Goal: Information Seeking & Learning: Learn about a topic

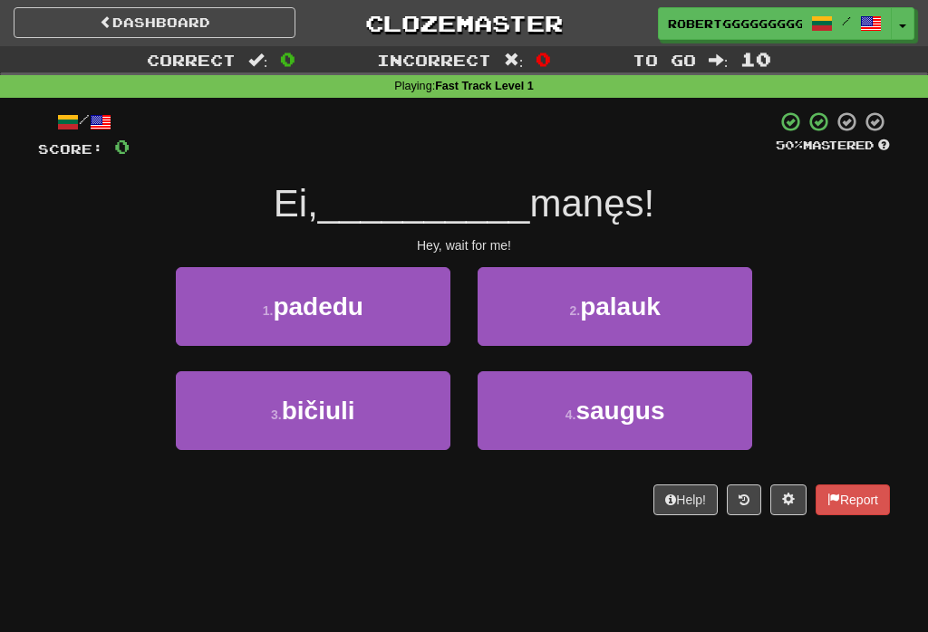
click at [559, 315] on button "2 . palauk" at bounding box center [614, 306] width 274 height 79
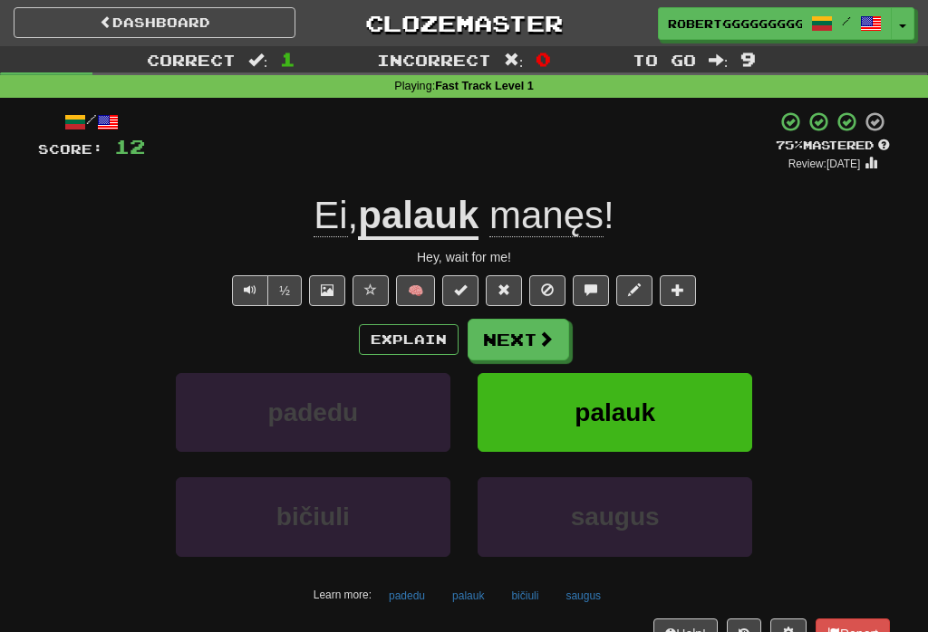
click at [519, 334] on button "Next" at bounding box center [517, 340] width 101 height 42
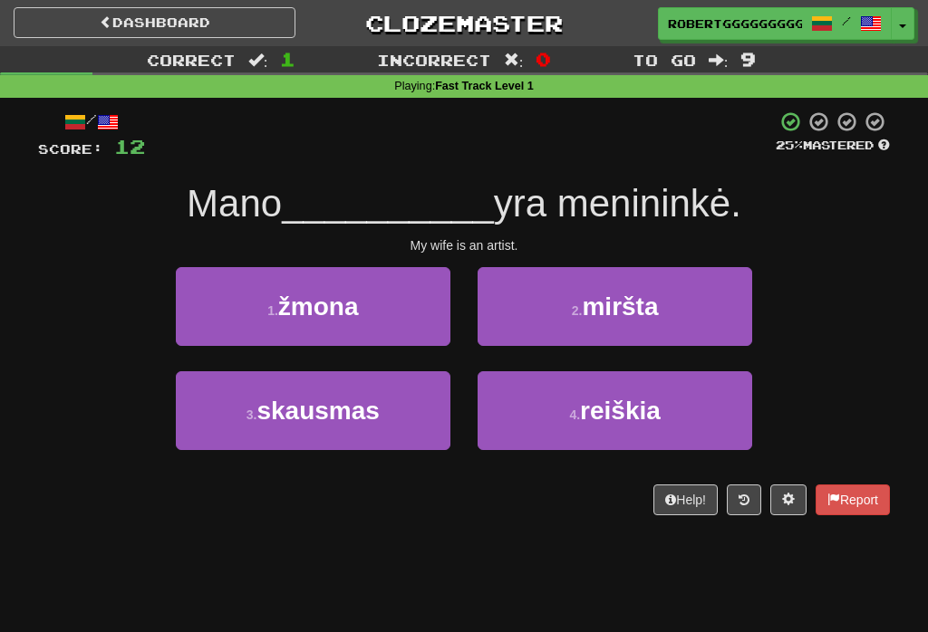
click at [433, 309] on button "1 . žmona" at bounding box center [313, 306] width 274 height 79
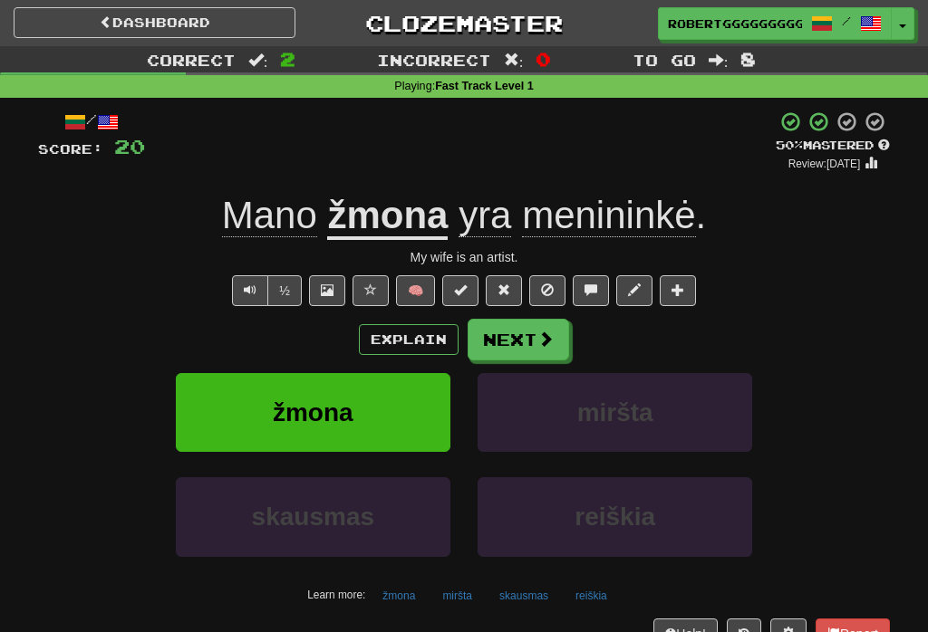
click at [542, 337] on span at bounding box center [545, 339] width 16 height 16
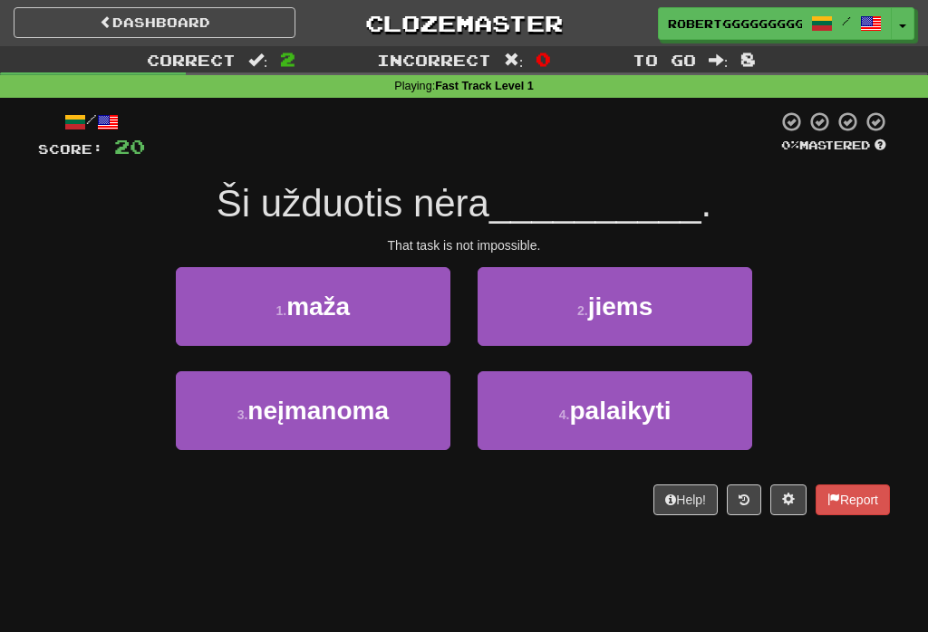
click at [388, 401] on span "neįmanoma" at bounding box center [317, 411] width 141 height 28
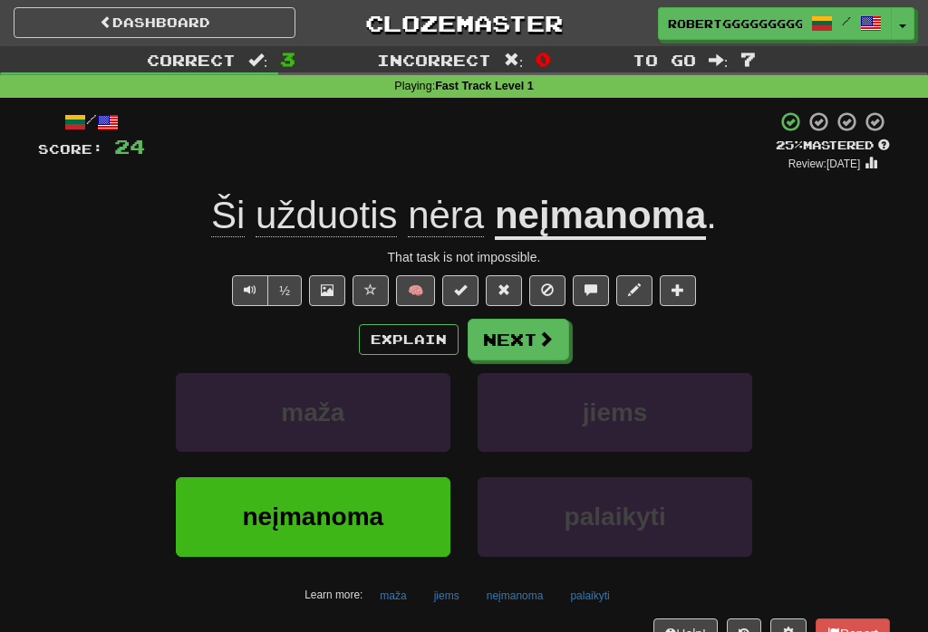
click at [525, 357] on button "Next" at bounding box center [517, 340] width 101 height 42
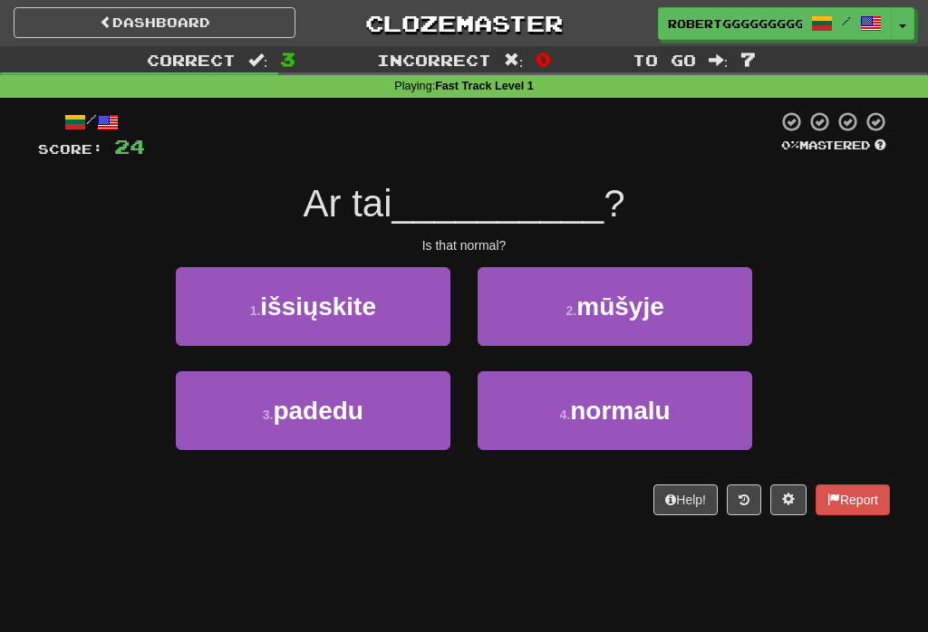
click at [644, 401] on span "normalu" at bounding box center [620, 411] width 100 height 28
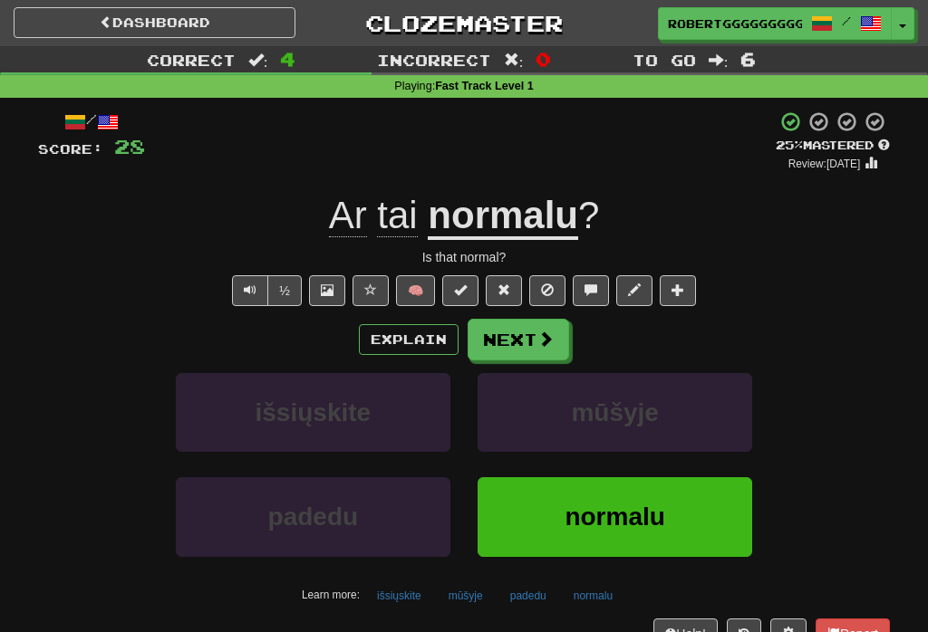
click at [551, 355] on button "Next" at bounding box center [517, 340] width 101 height 42
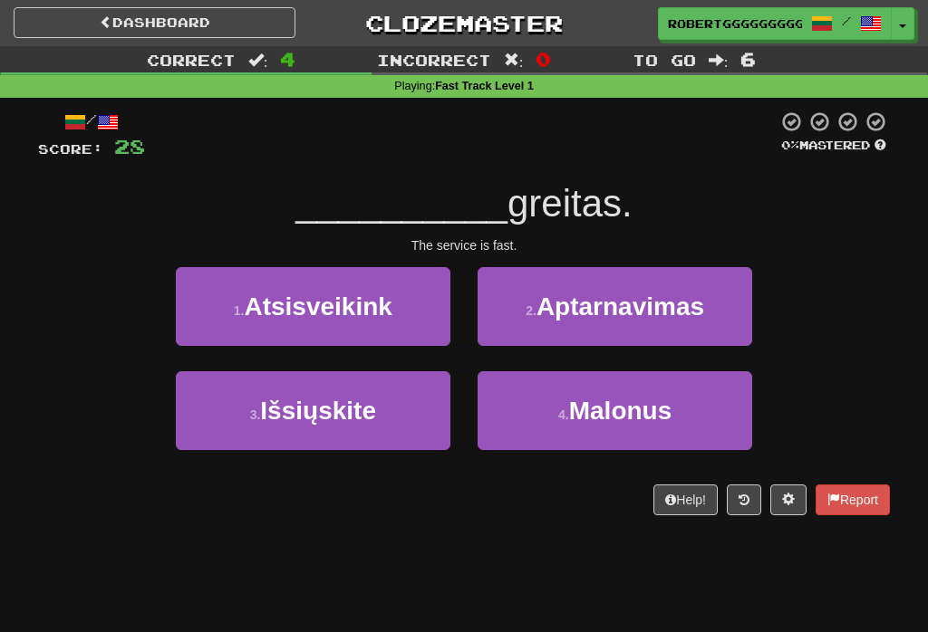
click at [595, 309] on span "Aptarnavimas" at bounding box center [620, 307] width 168 height 28
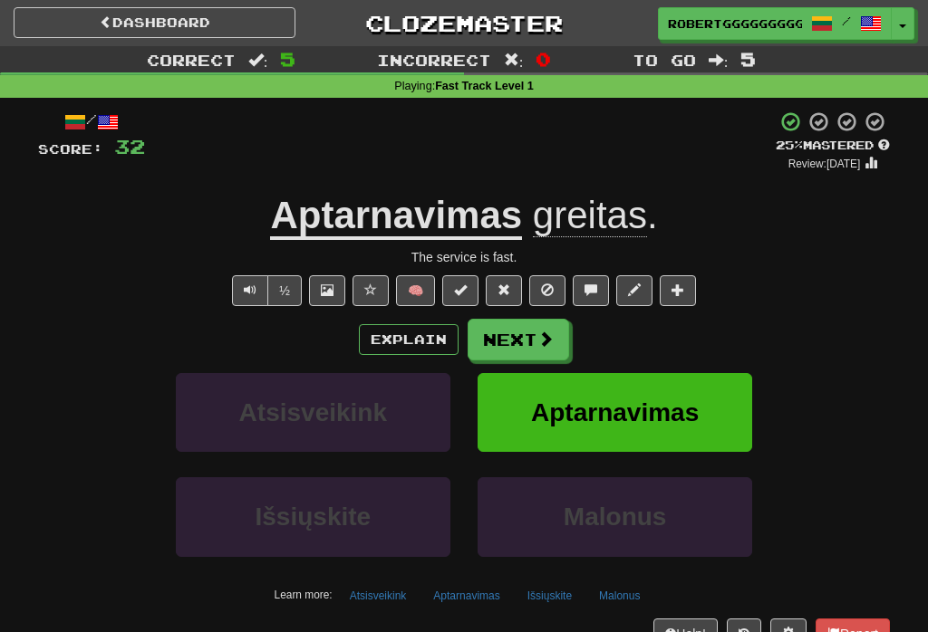
click at [542, 357] on button "Next" at bounding box center [517, 340] width 101 height 42
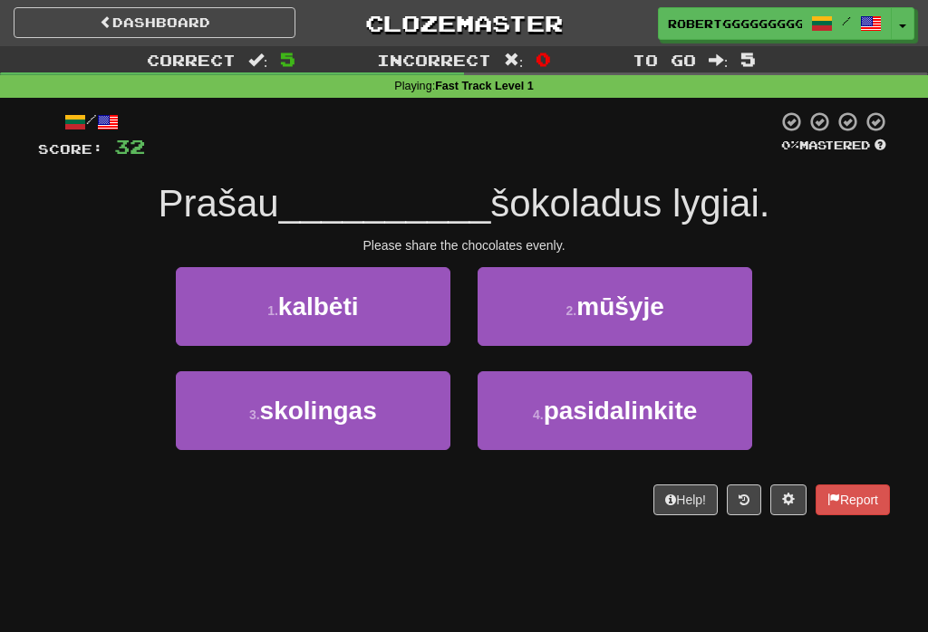
click at [423, 322] on button "1 . kalbėti" at bounding box center [313, 306] width 274 height 79
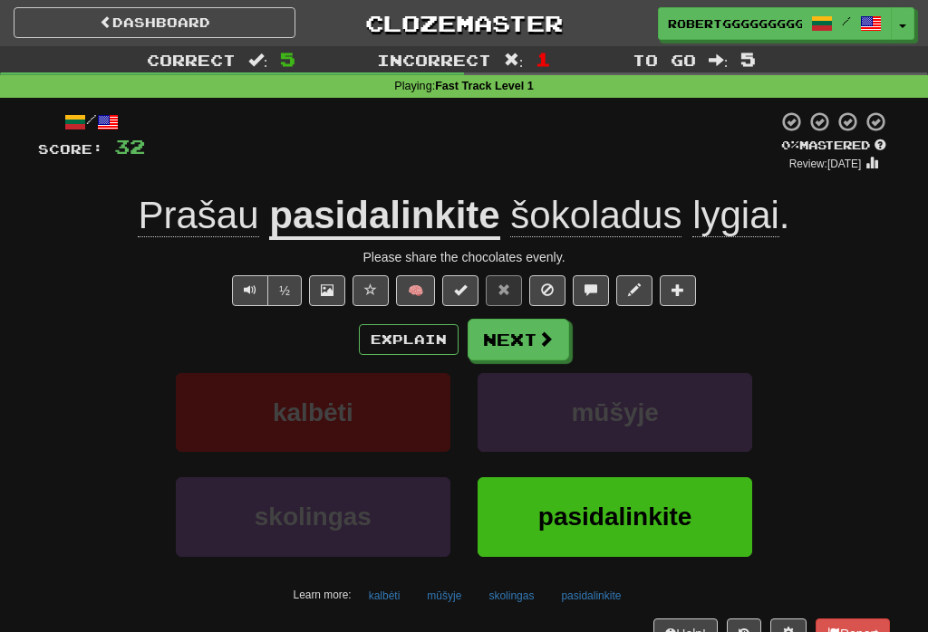
click at [528, 332] on button "Next" at bounding box center [517, 340] width 101 height 42
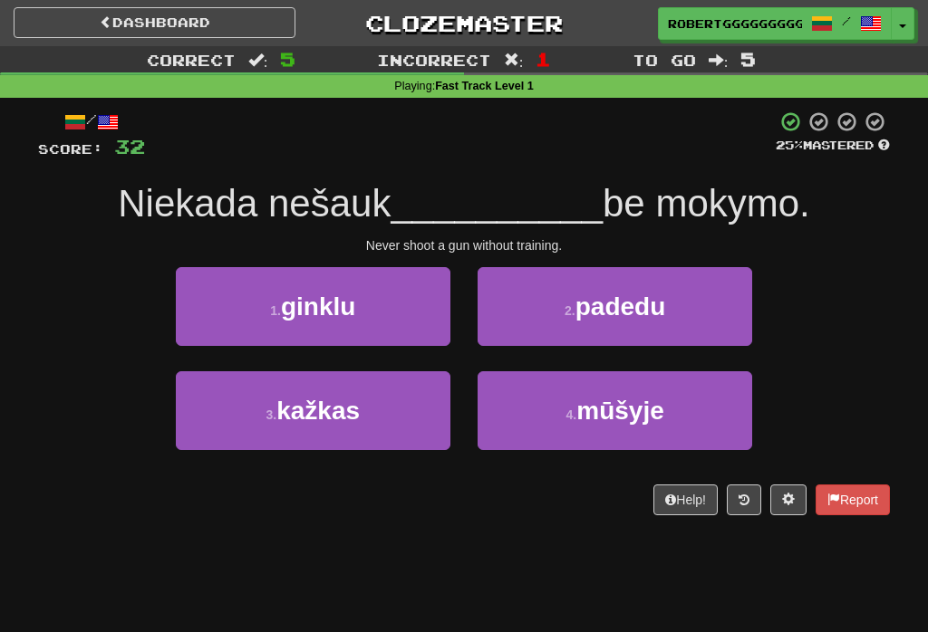
click at [417, 322] on button "1 . ginklu" at bounding box center [313, 306] width 274 height 79
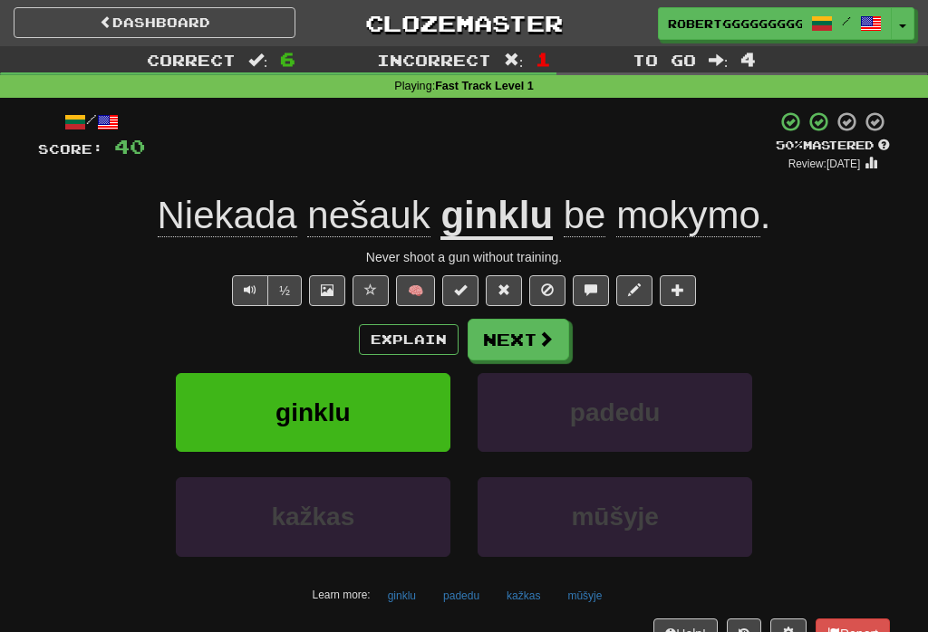
click at [531, 329] on button "Next" at bounding box center [517, 340] width 101 height 42
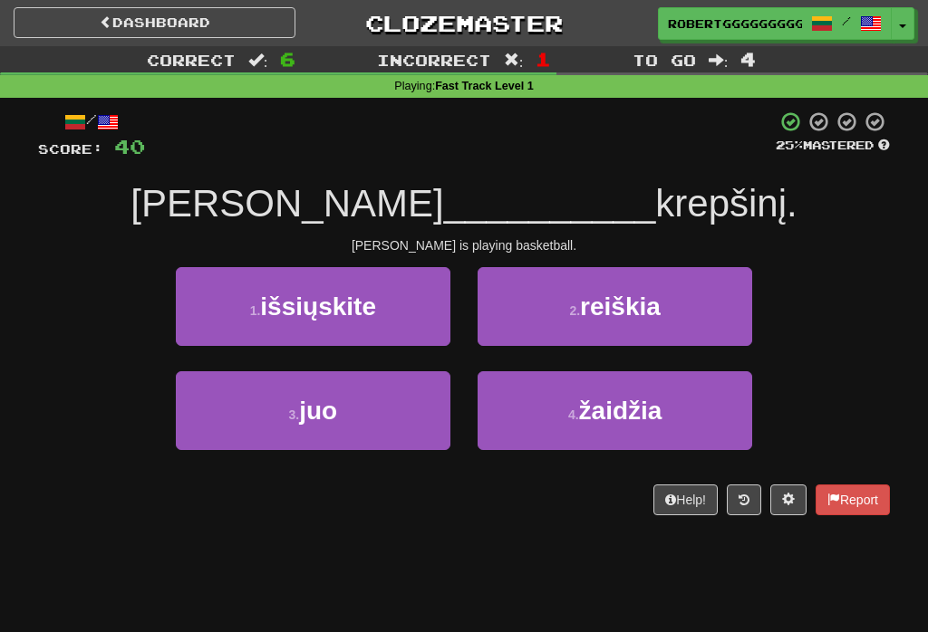
click at [388, 421] on button "3 . juo" at bounding box center [313, 410] width 274 height 79
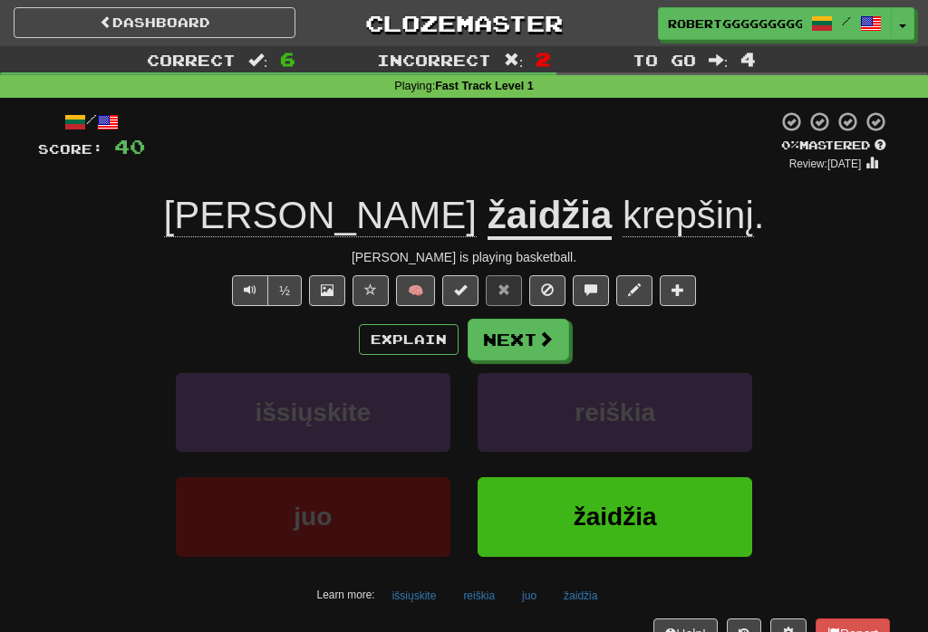
click at [535, 348] on button "Next" at bounding box center [517, 340] width 101 height 42
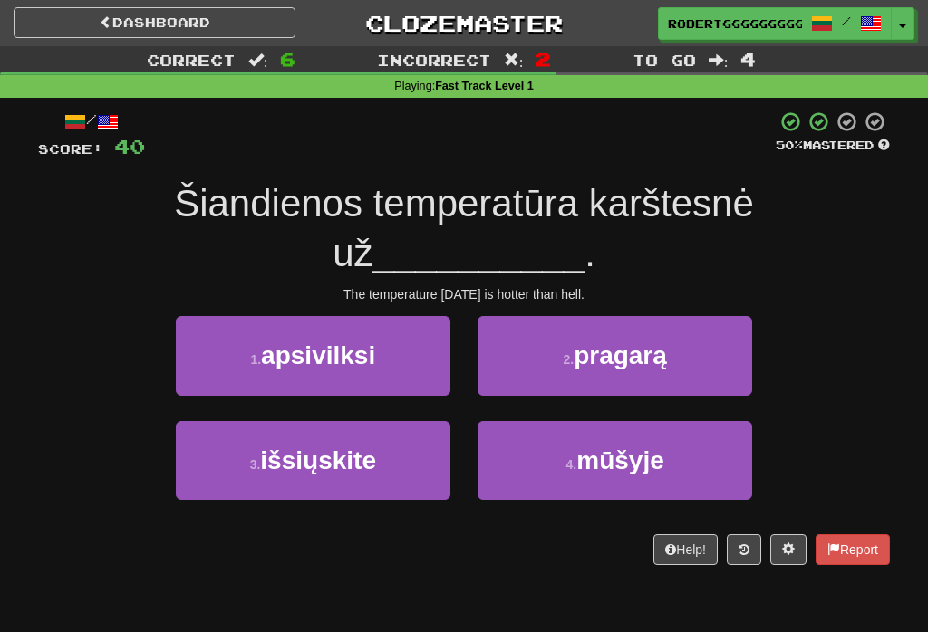
click at [695, 421] on button "4 . mūšyje" at bounding box center [614, 460] width 274 height 79
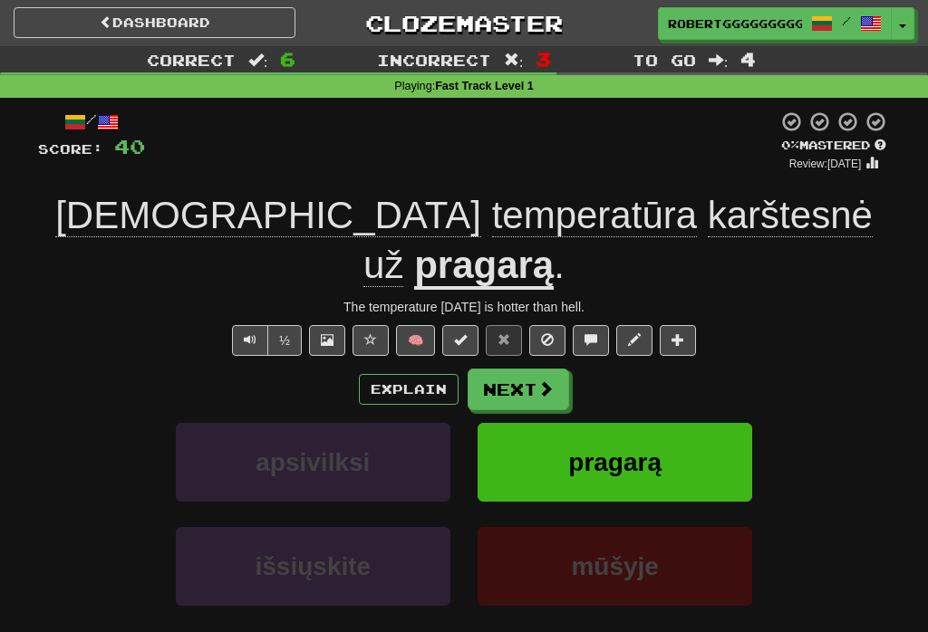
click at [548, 380] on span at bounding box center [545, 388] width 16 height 16
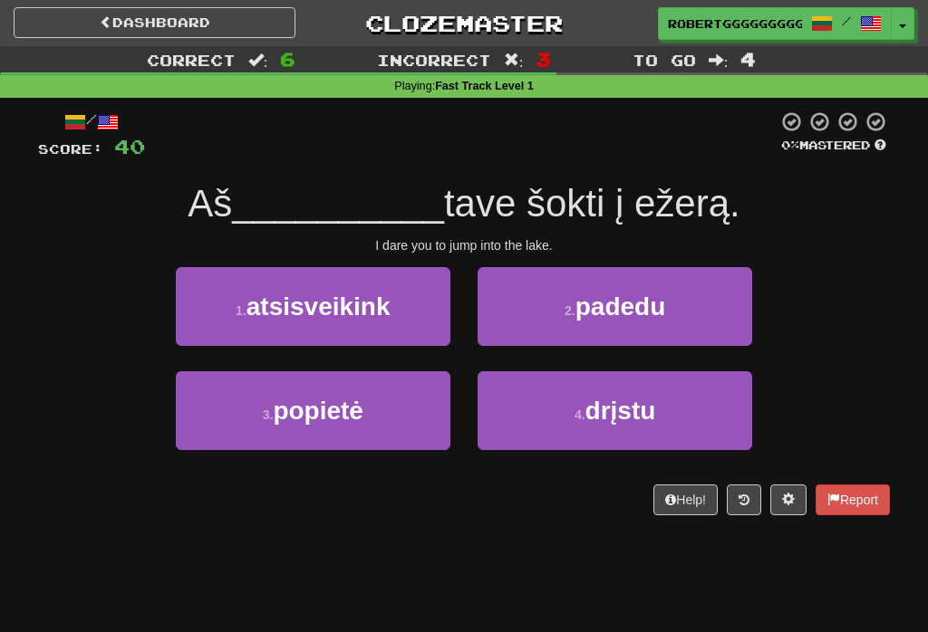
click at [602, 416] on span "drįstu" at bounding box center [620, 411] width 71 height 28
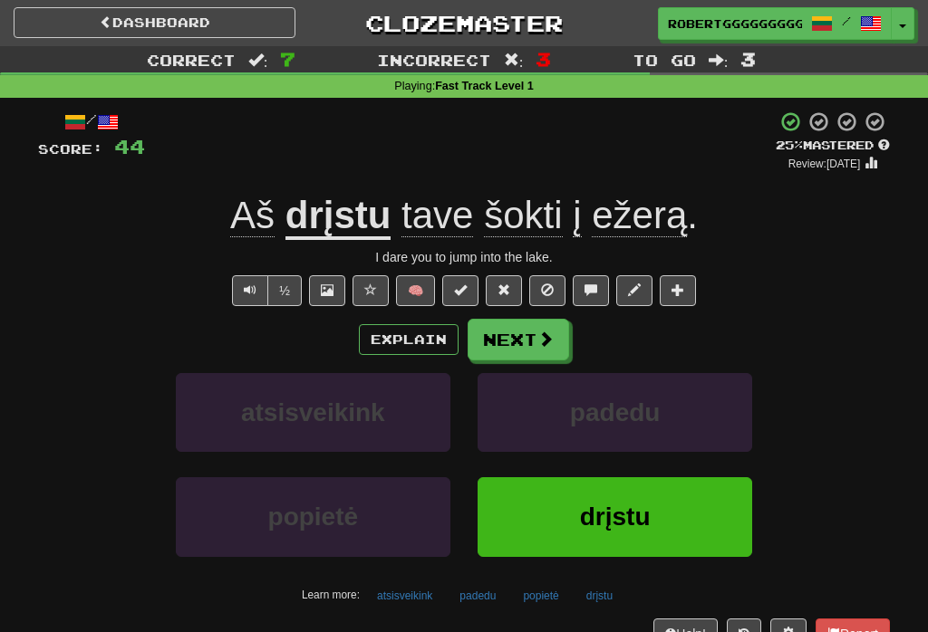
click at [541, 357] on button "Next" at bounding box center [517, 340] width 101 height 42
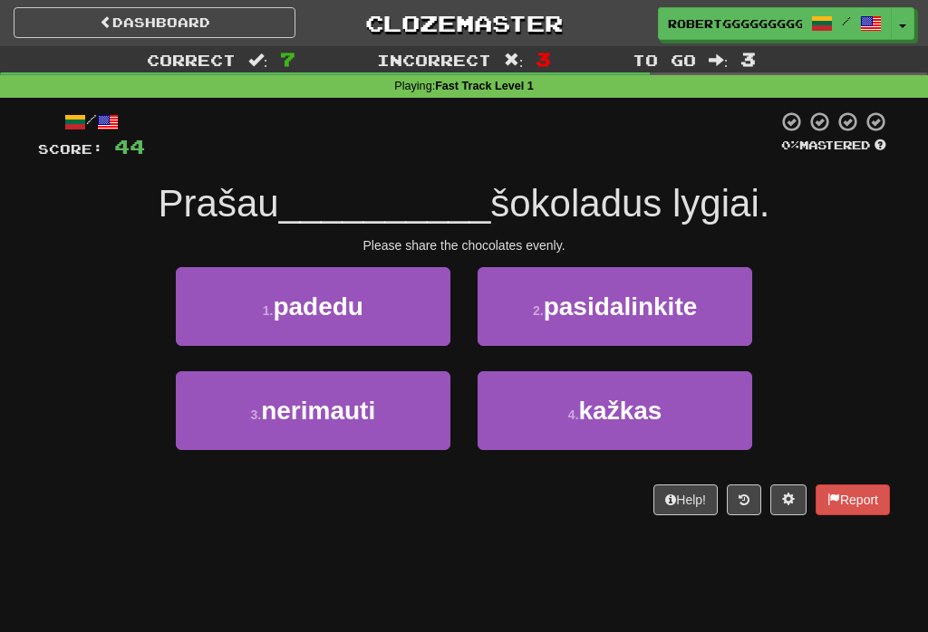
click at [585, 326] on button "2 . pasidalinkite" at bounding box center [614, 306] width 274 height 79
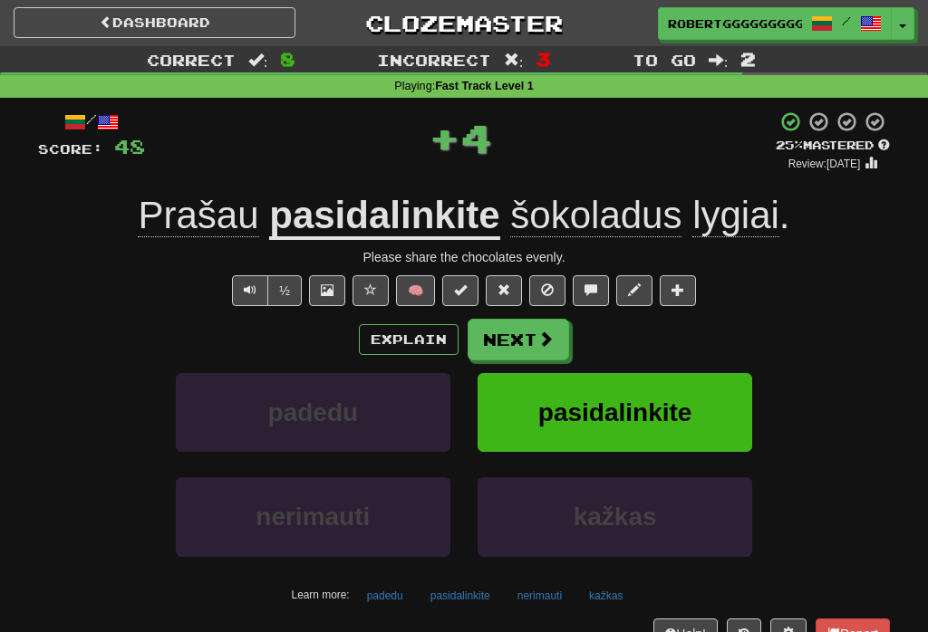
click at [540, 348] on button "Next" at bounding box center [517, 340] width 101 height 42
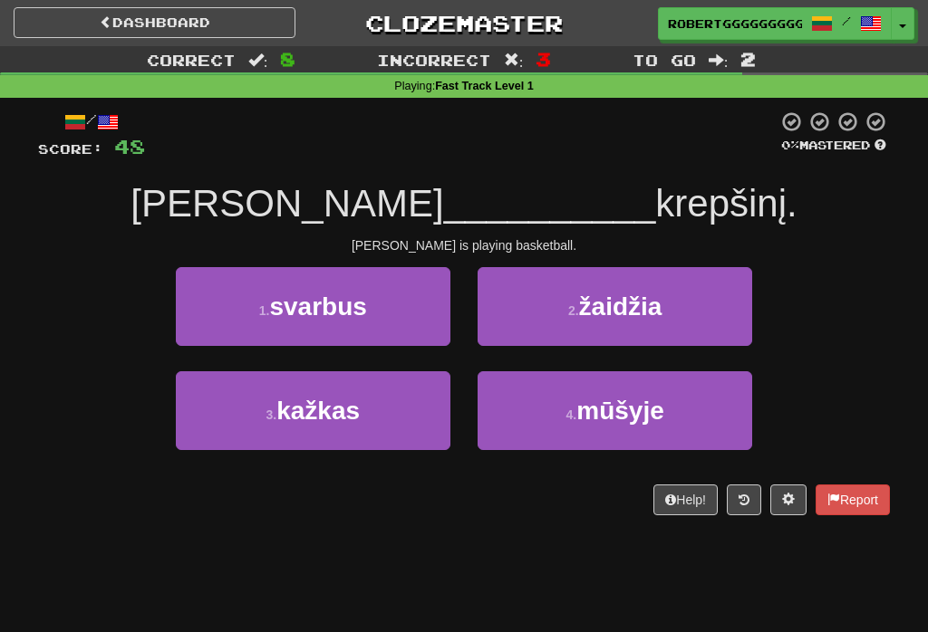
click at [537, 301] on button "2 . žaidžia" at bounding box center [614, 306] width 274 height 79
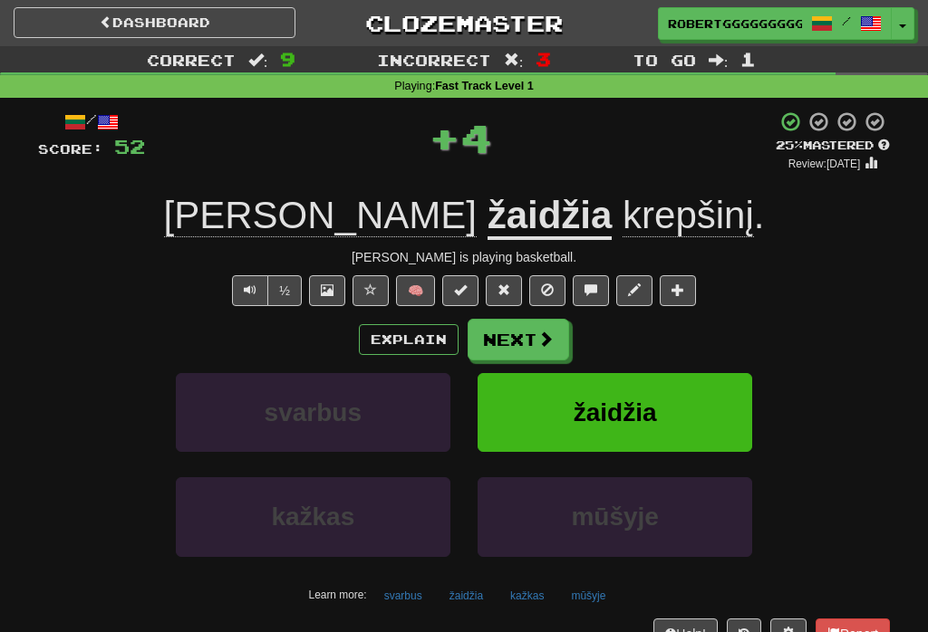
click at [517, 343] on button "Next" at bounding box center [517, 340] width 101 height 42
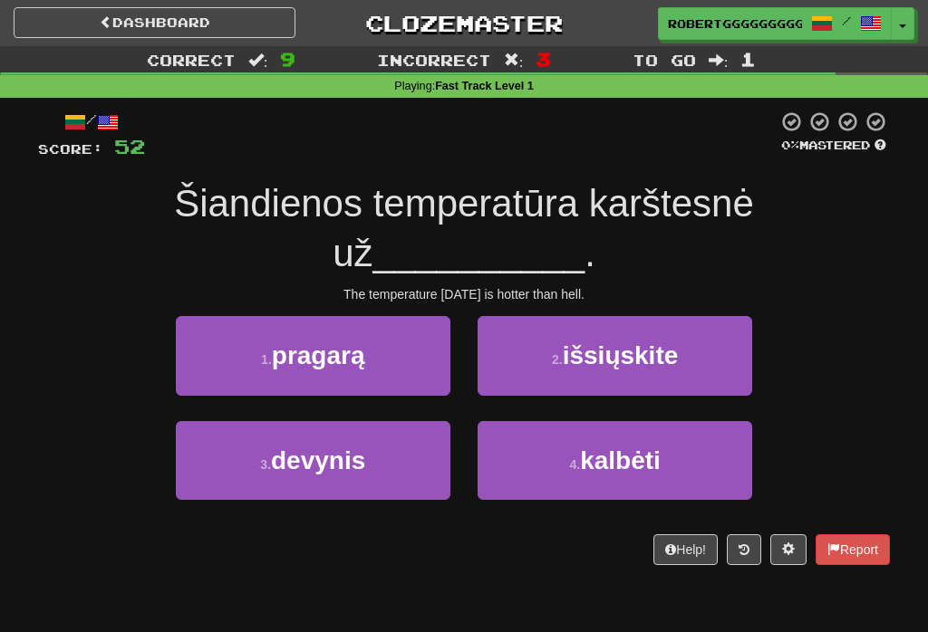
click at [388, 317] on button "1 . pragarą" at bounding box center [313, 355] width 274 height 79
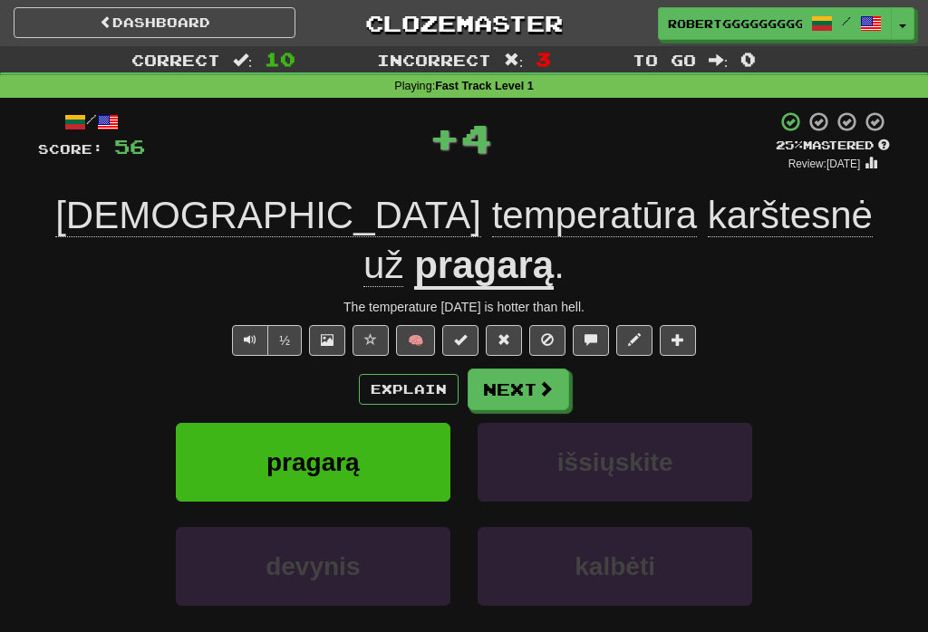
click at [502, 369] on button "Next" at bounding box center [517, 390] width 101 height 42
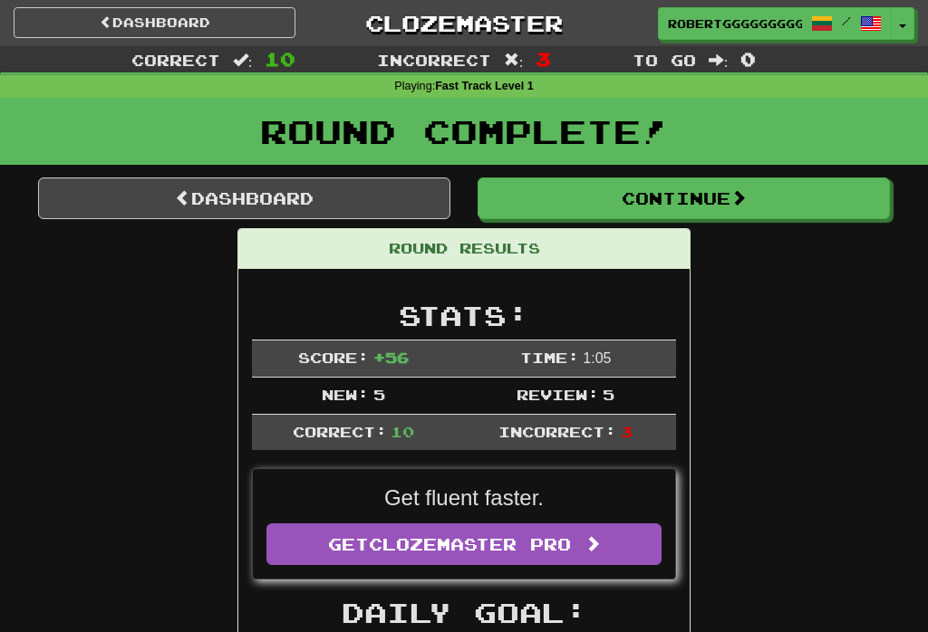
click at [649, 194] on button "Continue" at bounding box center [683, 199] width 412 height 42
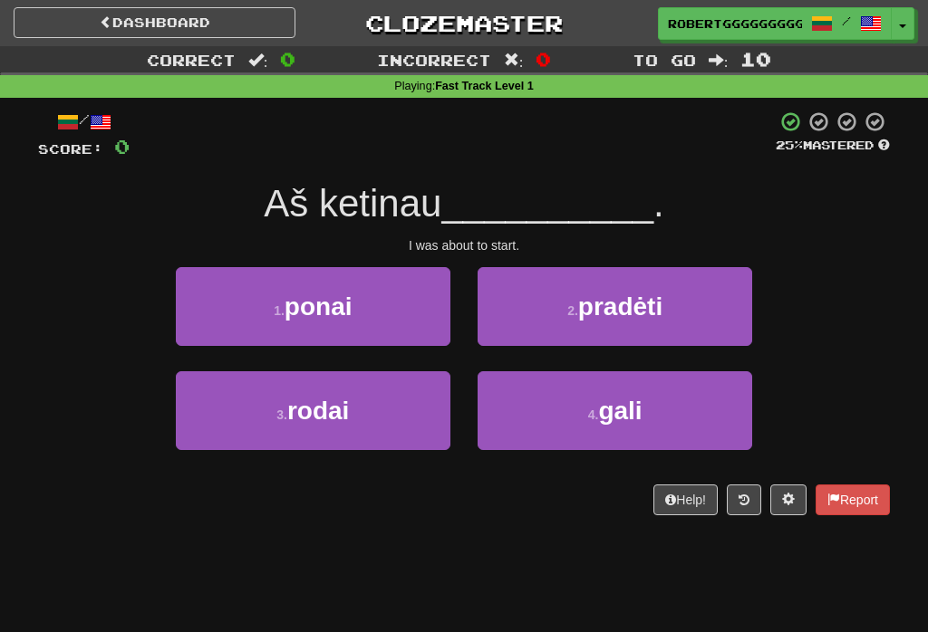
click at [580, 293] on span "pradėti" at bounding box center [620, 307] width 84 height 28
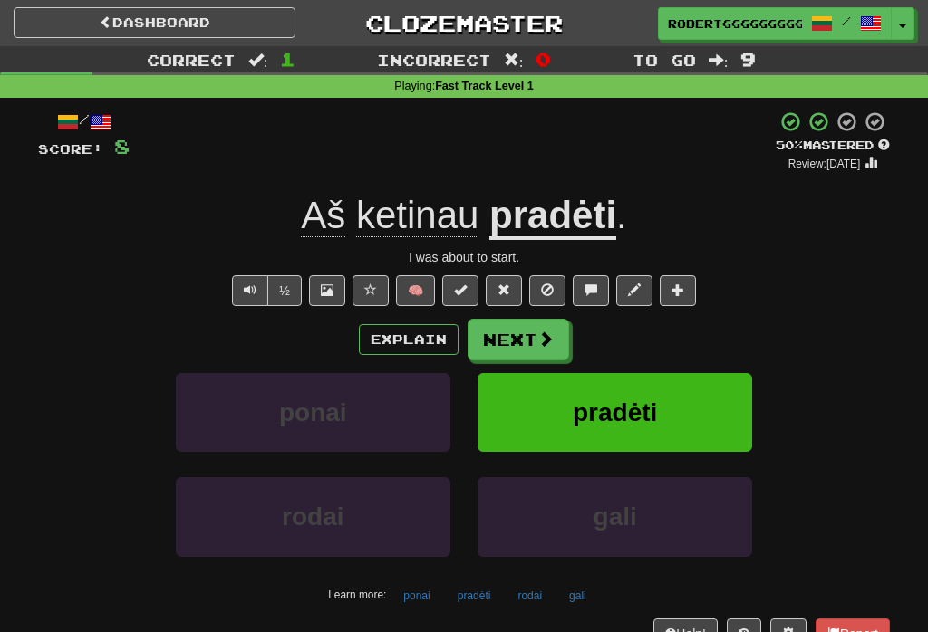
click at [497, 356] on button "Next" at bounding box center [517, 340] width 101 height 42
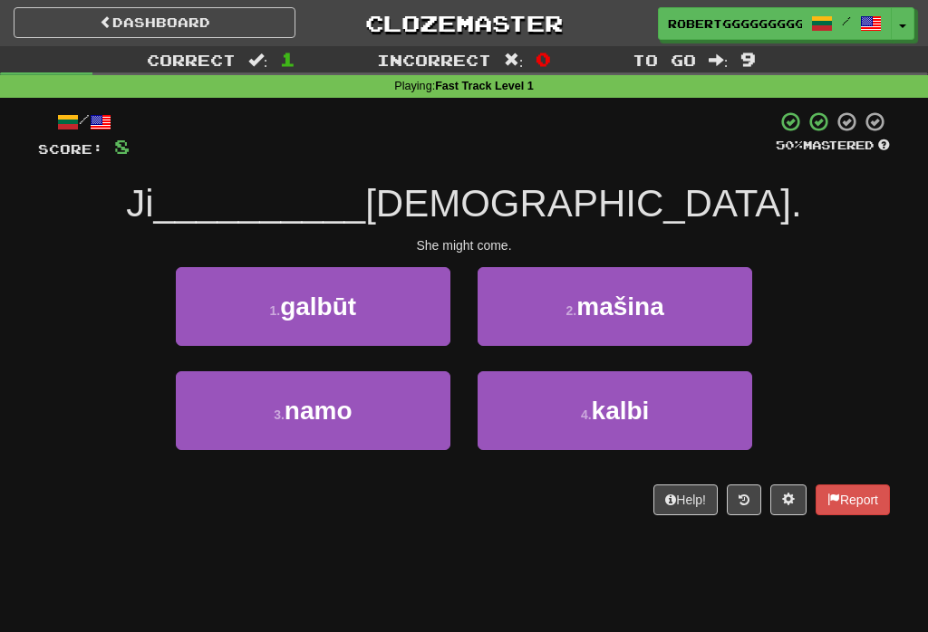
click at [409, 323] on button "1 . galbūt" at bounding box center [313, 306] width 274 height 79
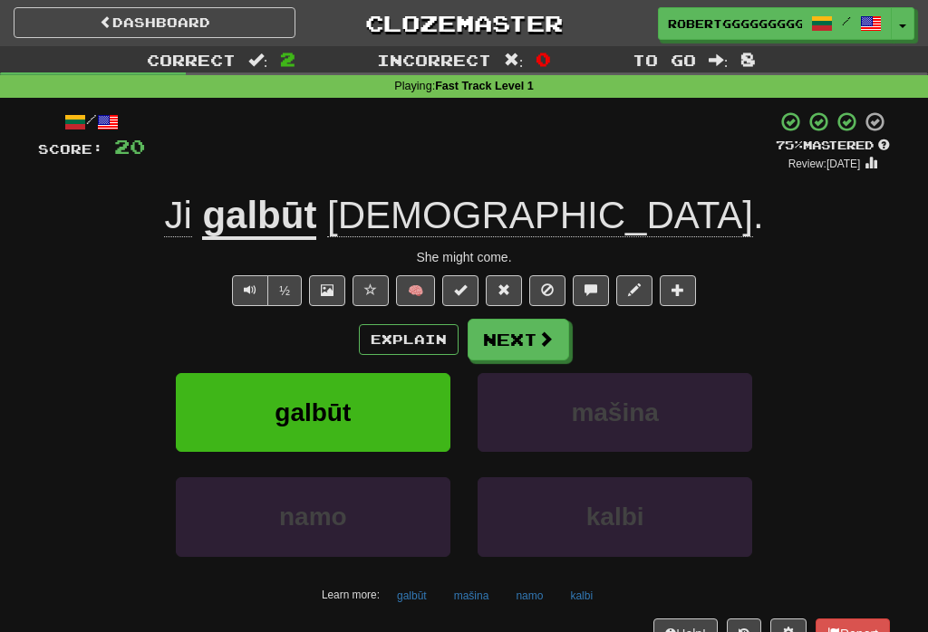
click at [516, 331] on button "Next" at bounding box center [517, 340] width 101 height 42
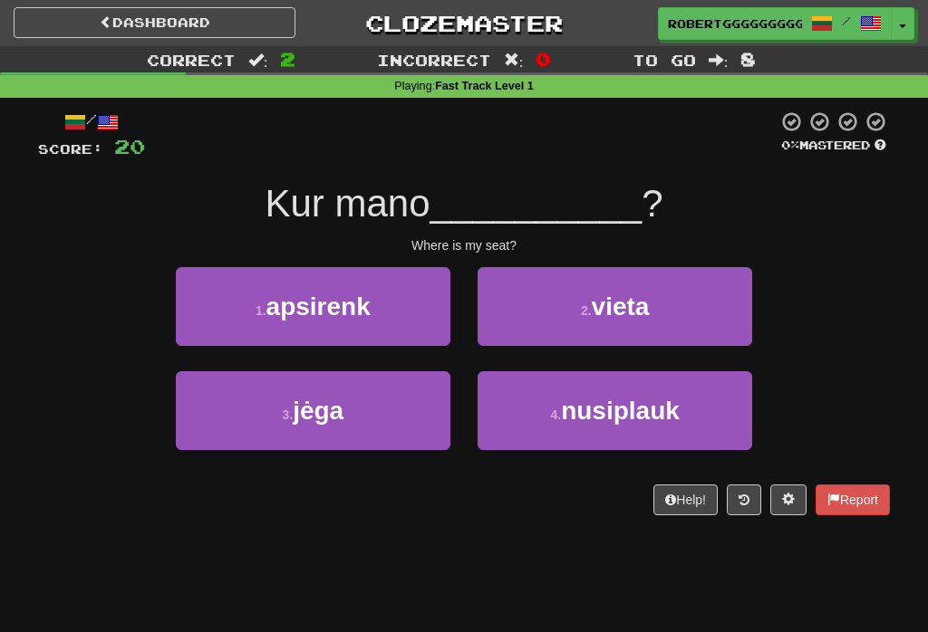
click at [368, 457] on div "3 . jėga" at bounding box center [313, 423] width 302 height 104
click at [348, 443] on button "3 . jėga" at bounding box center [313, 410] width 274 height 79
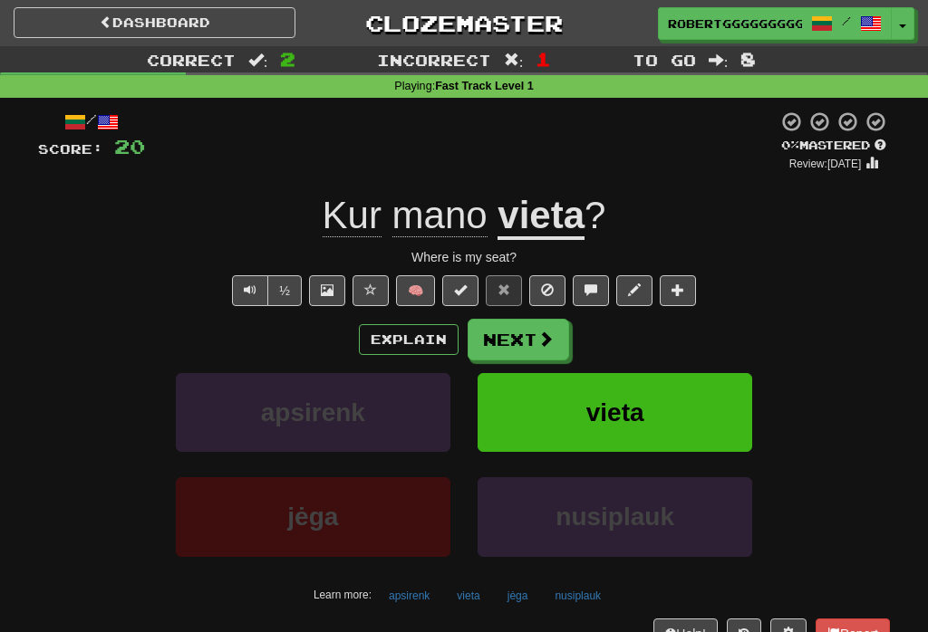
click at [550, 342] on span at bounding box center [545, 339] width 16 height 16
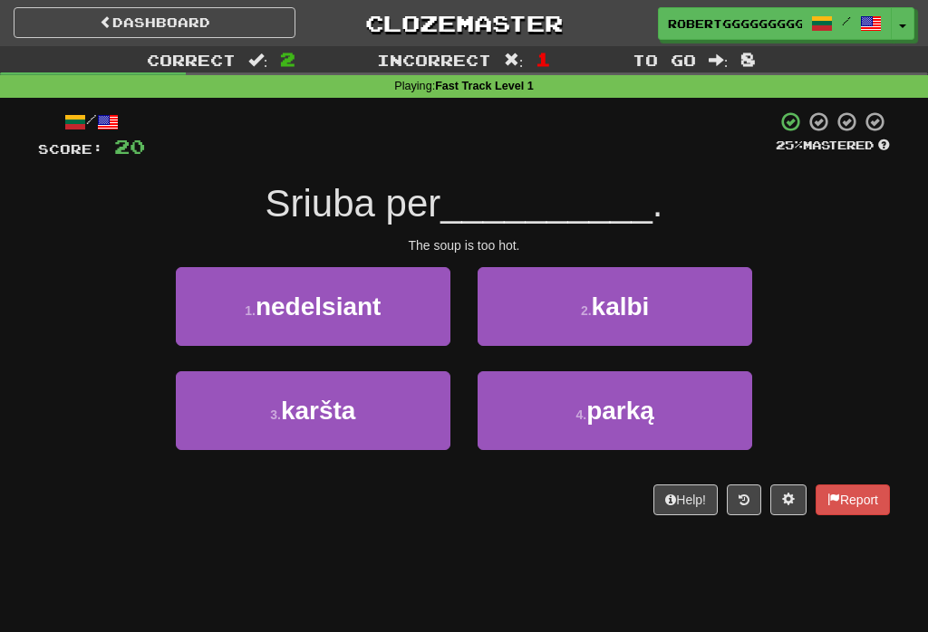
click at [347, 437] on button "3 . karšta" at bounding box center [313, 410] width 274 height 79
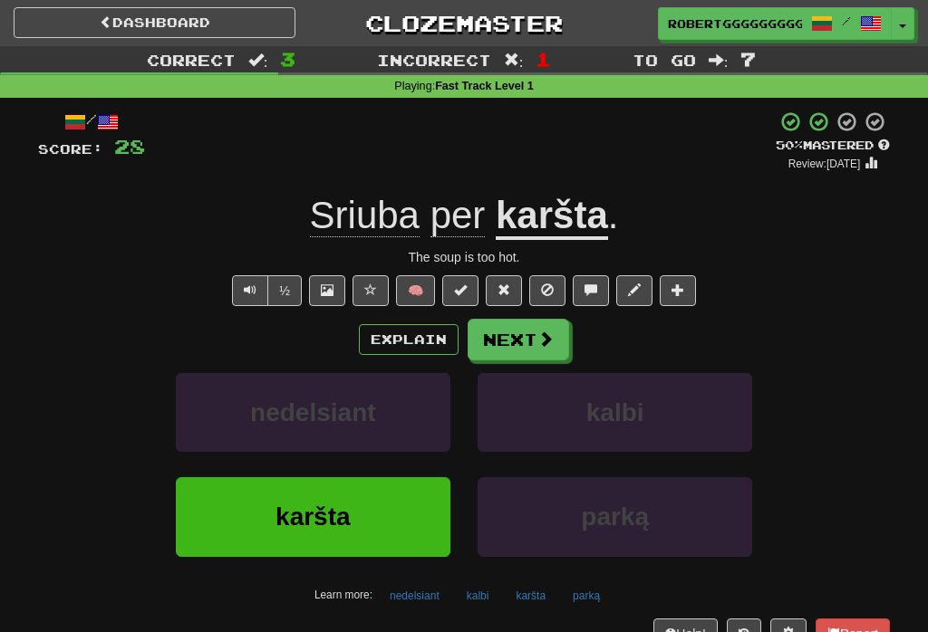
click at [515, 332] on button "Next" at bounding box center [517, 340] width 101 height 42
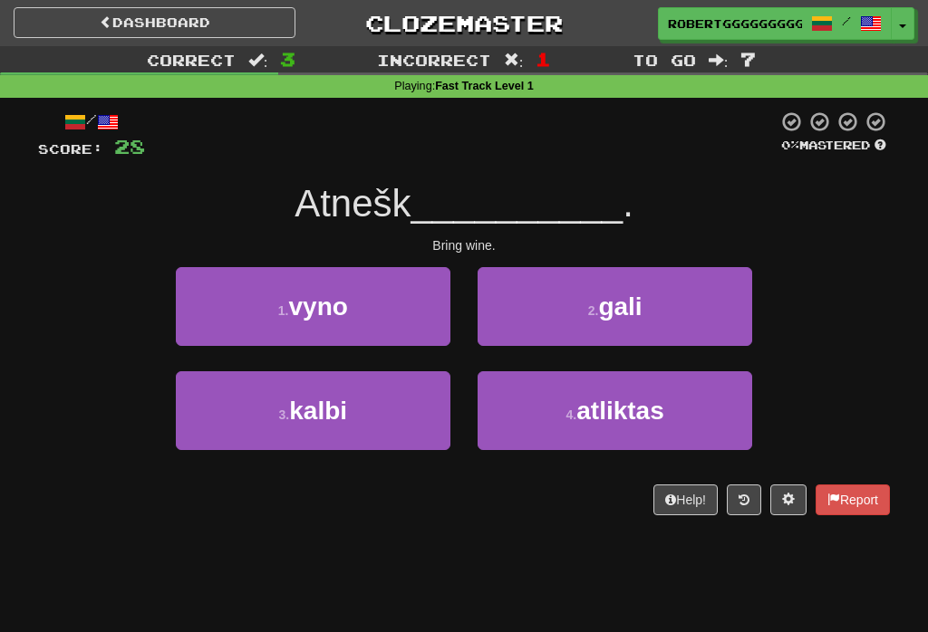
click at [427, 337] on button "1 . vyno" at bounding box center [313, 306] width 274 height 79
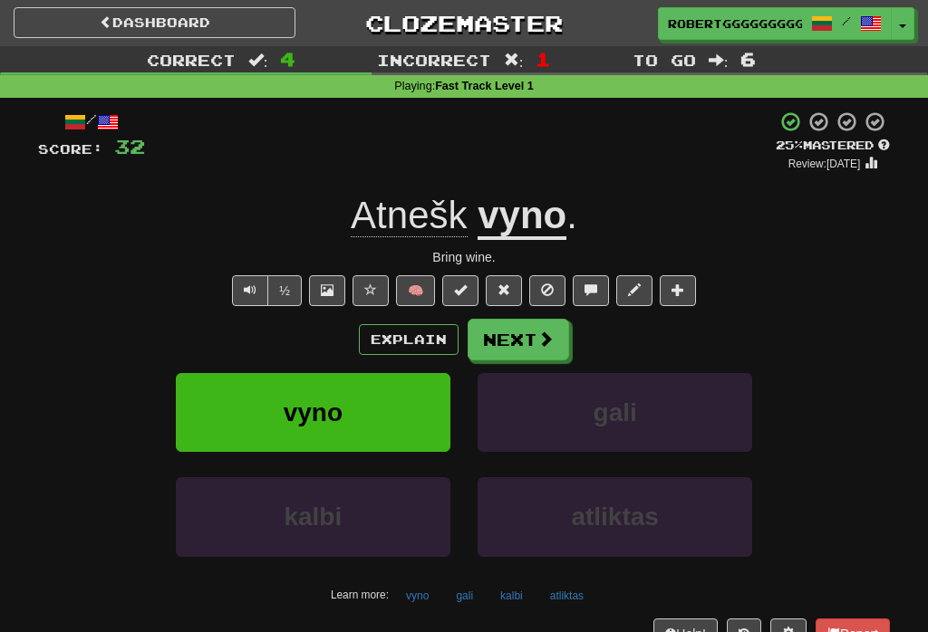
click at [543, 344] on span at bounding box center [545, 339] width 16 height 16
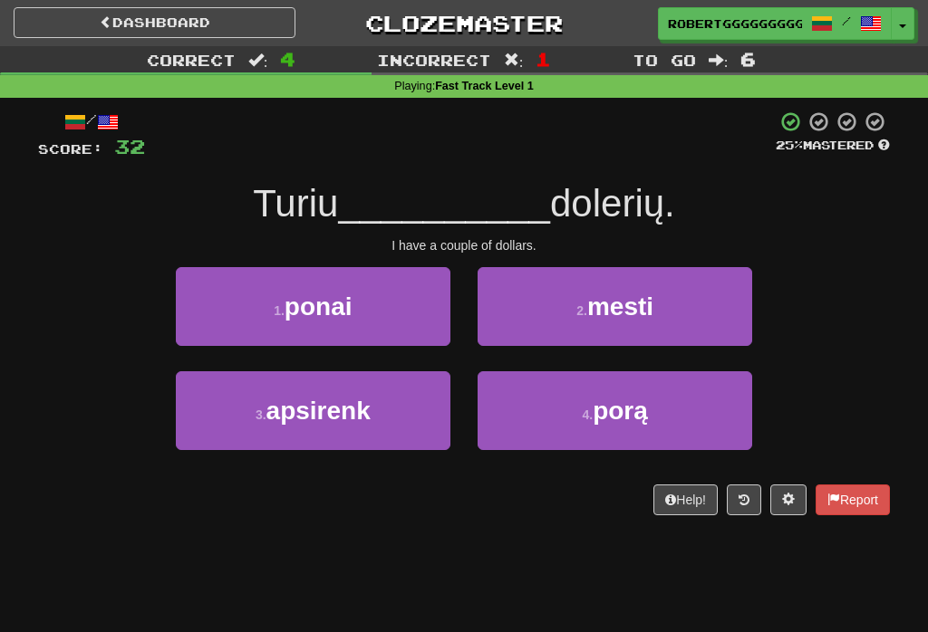
click at [418, 352] on div "1 . ponai" at bounding box center [313, 319] width 302 height 104
click at [421, 331] on button "1 . ponai" at bounding box center [313, 306] width 274 height 79
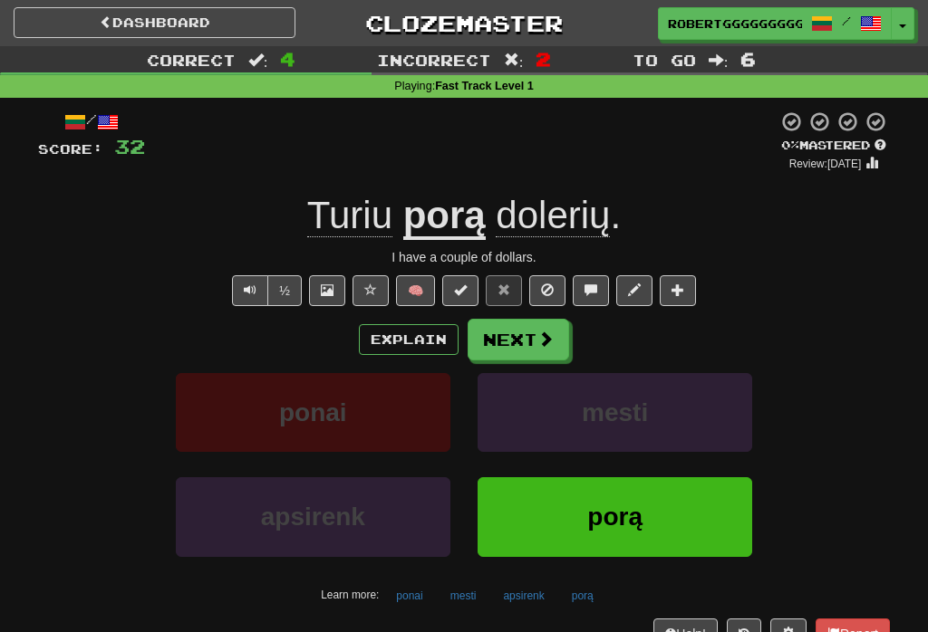
click at [505, 332] on button "Next" at bounding box center [517, 340] width 101 height 42
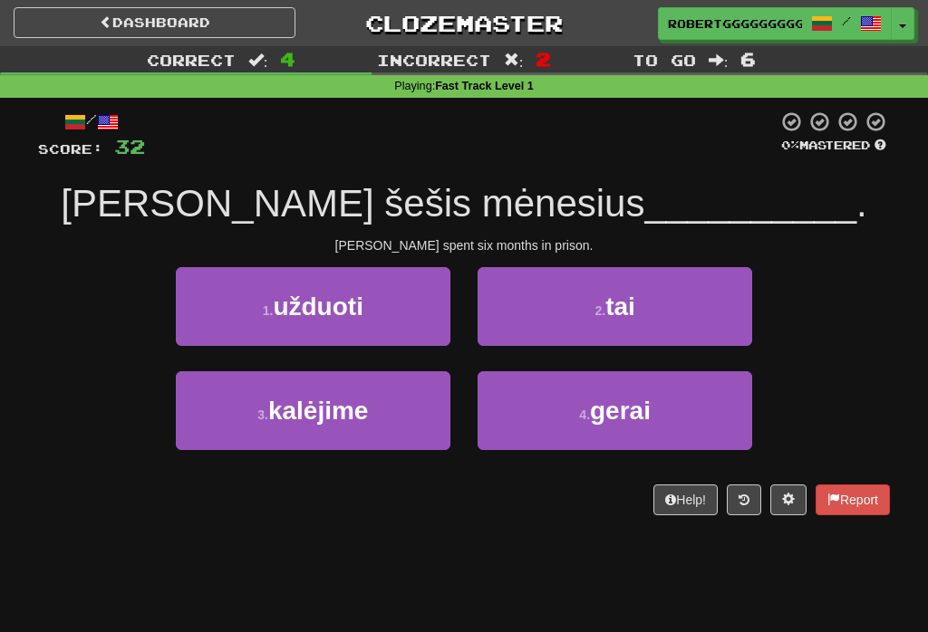
click at [593, 402] on span "gerai" at bounding box center [620, 411] width 61 height 28
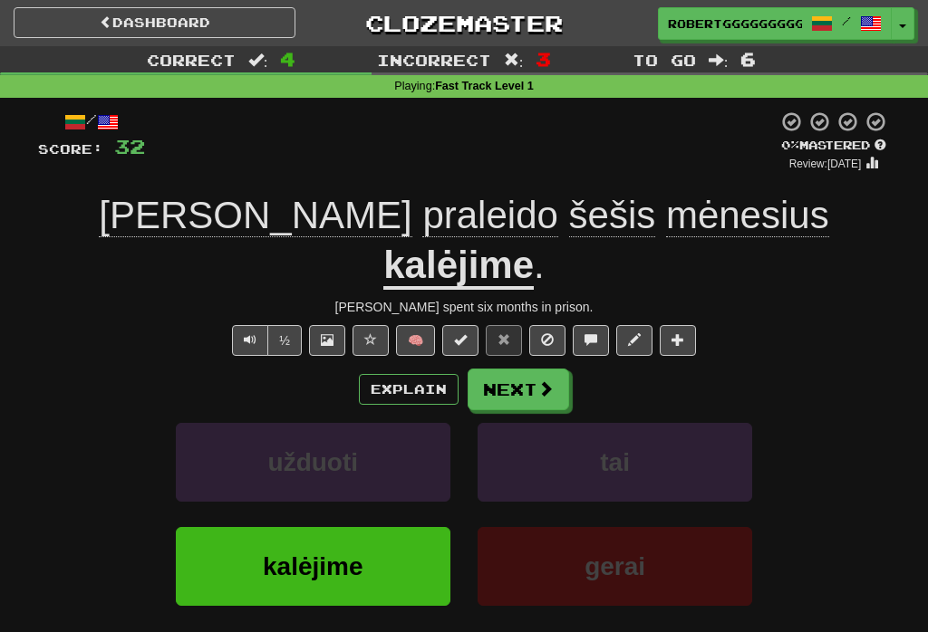
click at [537, 369] on button "Next" at bounding box center [517, 390] width 101 height 42
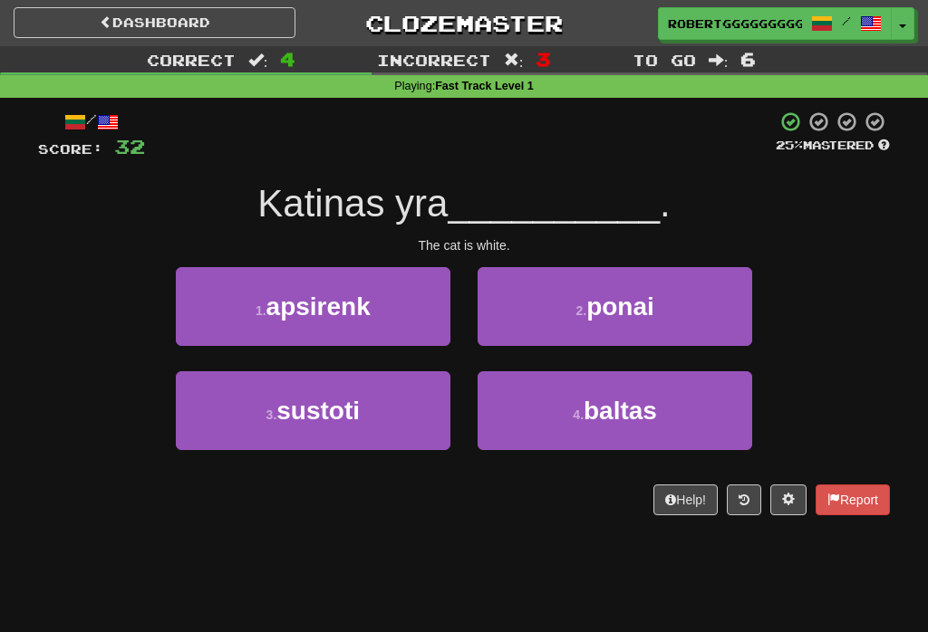
click at [581, 408] on small "4 ." at bounding box center [578, 415] width 11 height 14
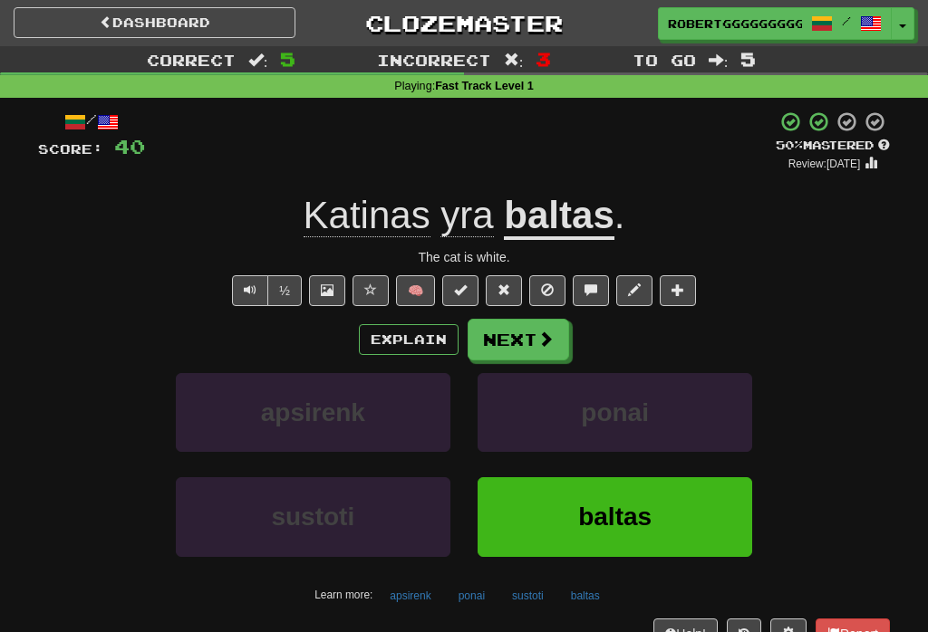
click at [543, 326] on button "Next" at bounding box center [517, 340] width 101 height 42
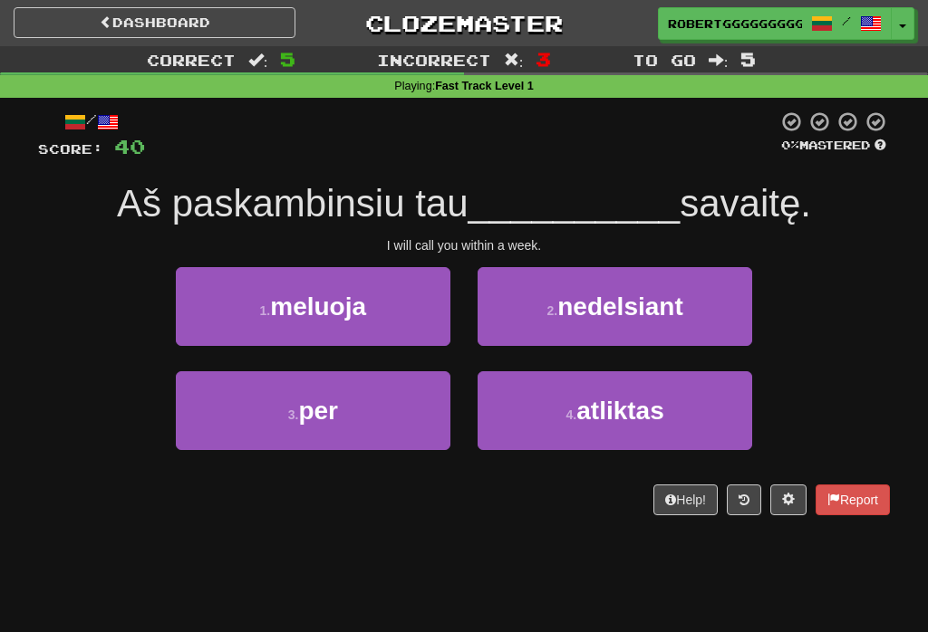
click at [394, 411] on button "3 . per" at bounding box center [313, 410] width 274 height 79
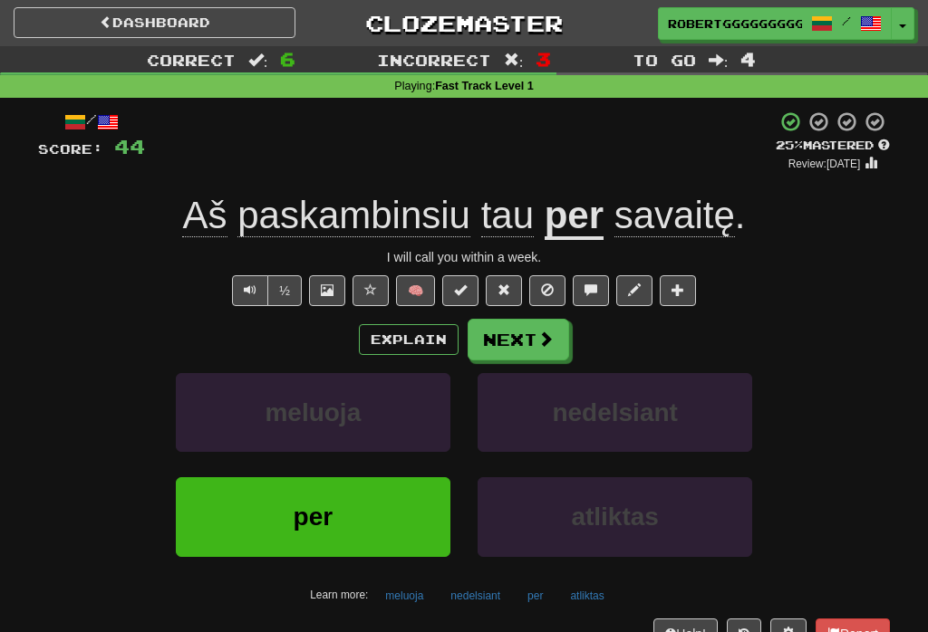
click at [524, 345] on button "Next" at bounding box center [517, 340] width 101 height 42
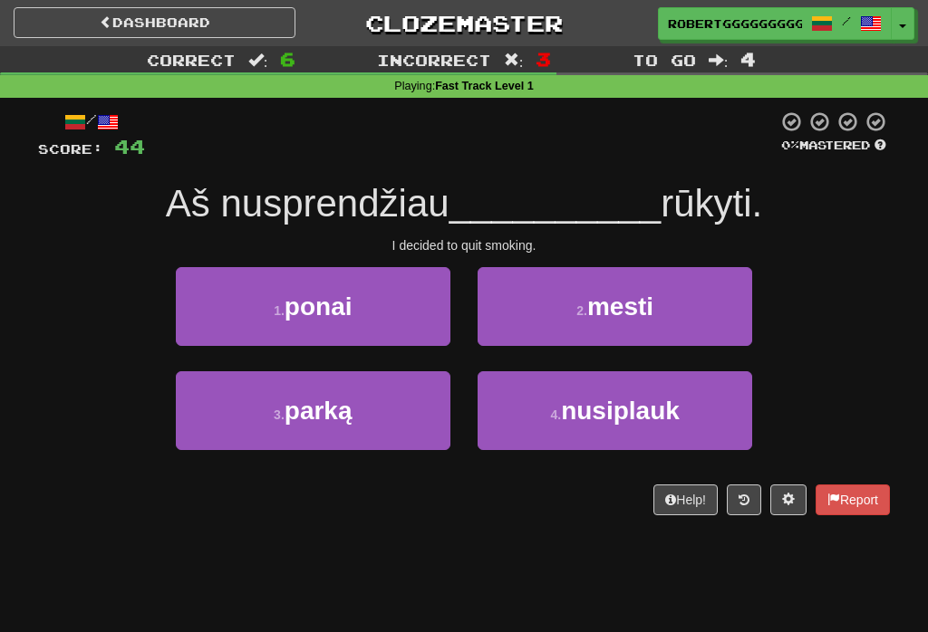
click at [553, 457] on div "4 . nusiplauk" at bounding box center [615, 423] width 302 height 104
click at [610, 413] on span "nusiplauk" at bounding box center [620, 411] width 119 height 28
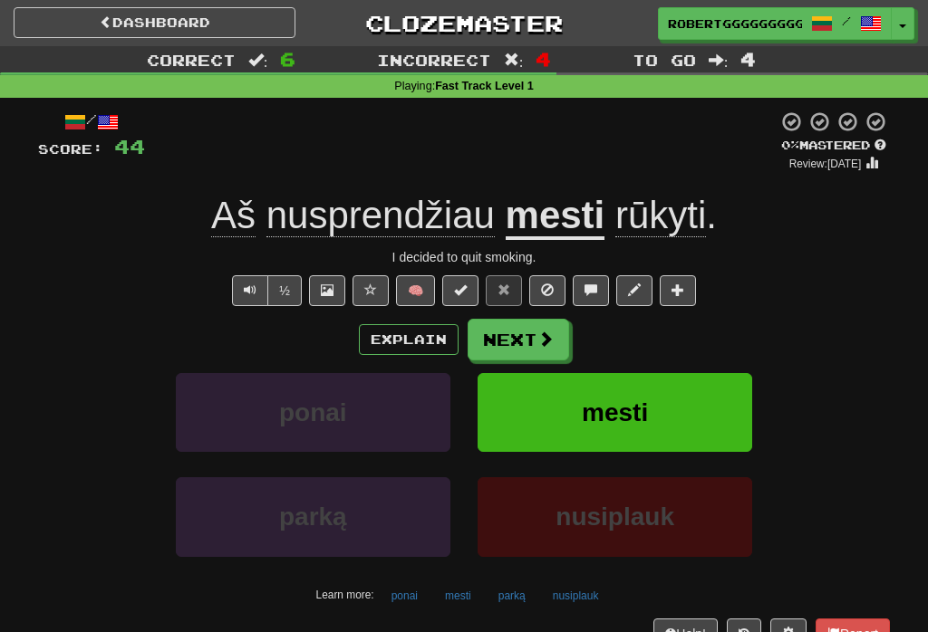
click at [532, 341] on button "Next" at bounding box center [517, 340] width 101 height 42
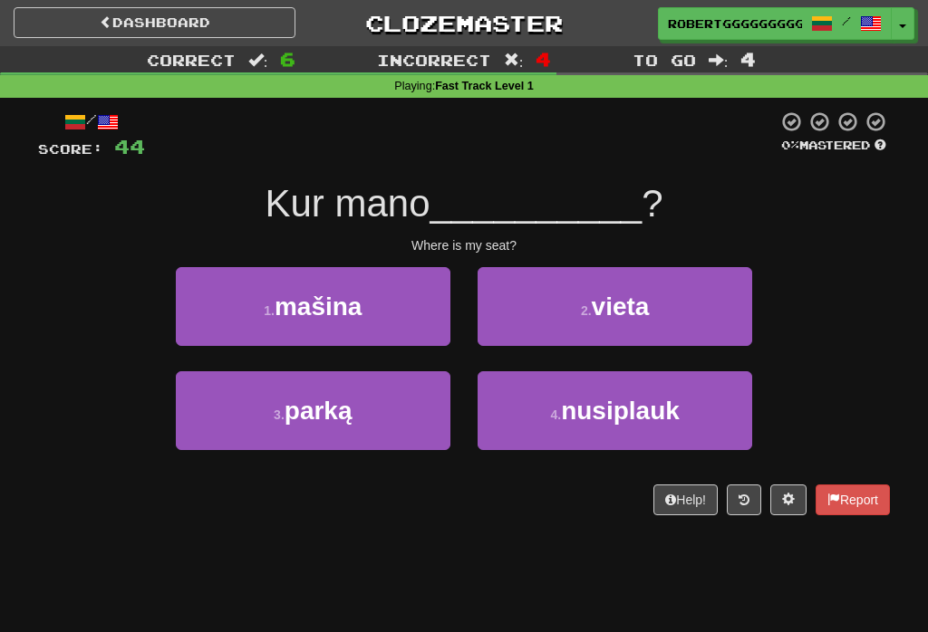
click at [616, 312] on span "vieta" at bounding box center [621, 307] width 58 height 28
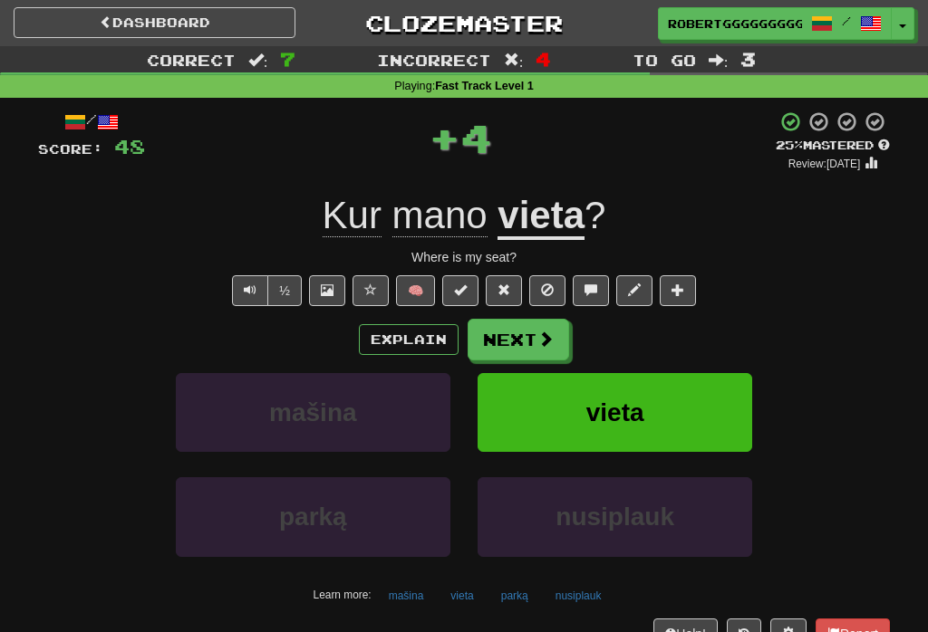
click at [551, 348] on button "Next" at bounding box center [517, 340] width 101 height 42
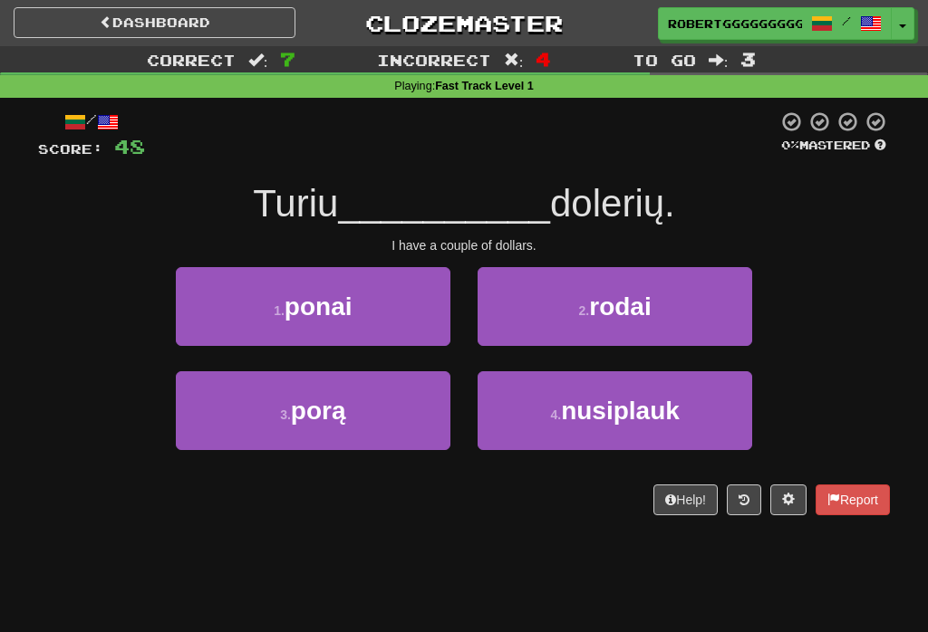
click at [386, 403] on button "3 . porą" at bounding box center [313, 410] width 274 height 79
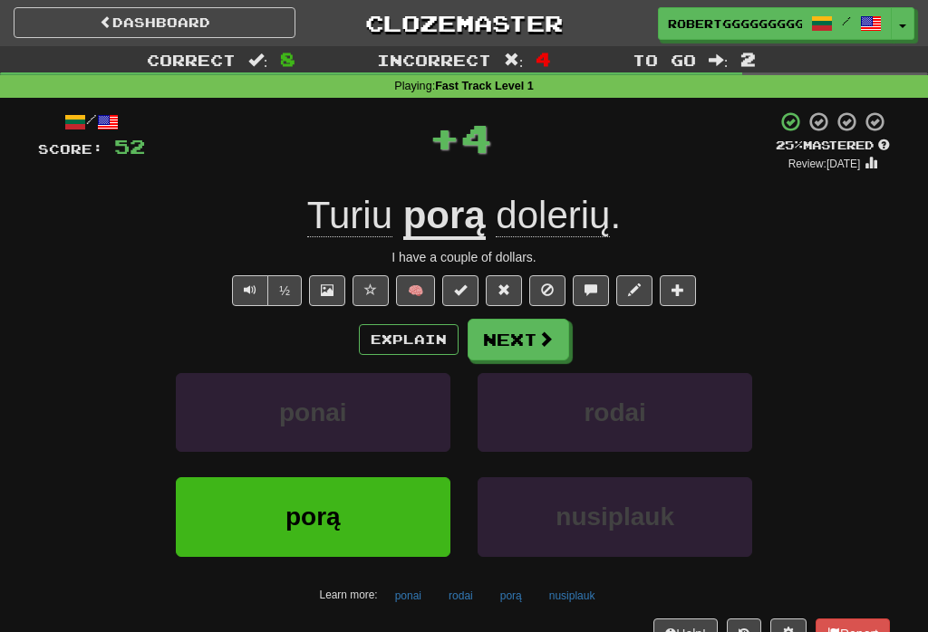
click at [531, 341] on button "Next" at bounding box center [517, 340] width 101 height 42
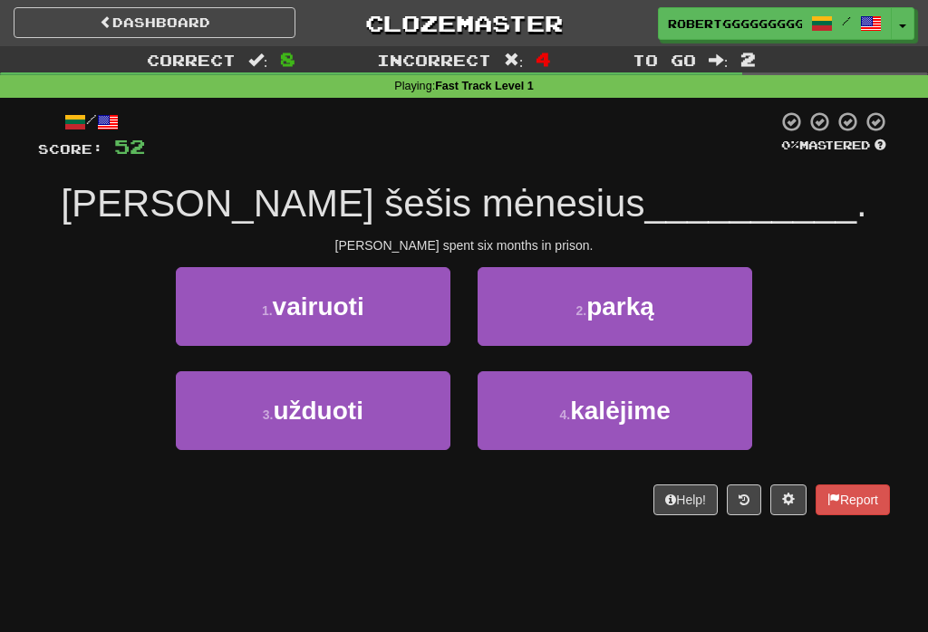
click at [553, 437] on button "4 . kalėjime" at bounding box center [614, 410] width 274 height 79
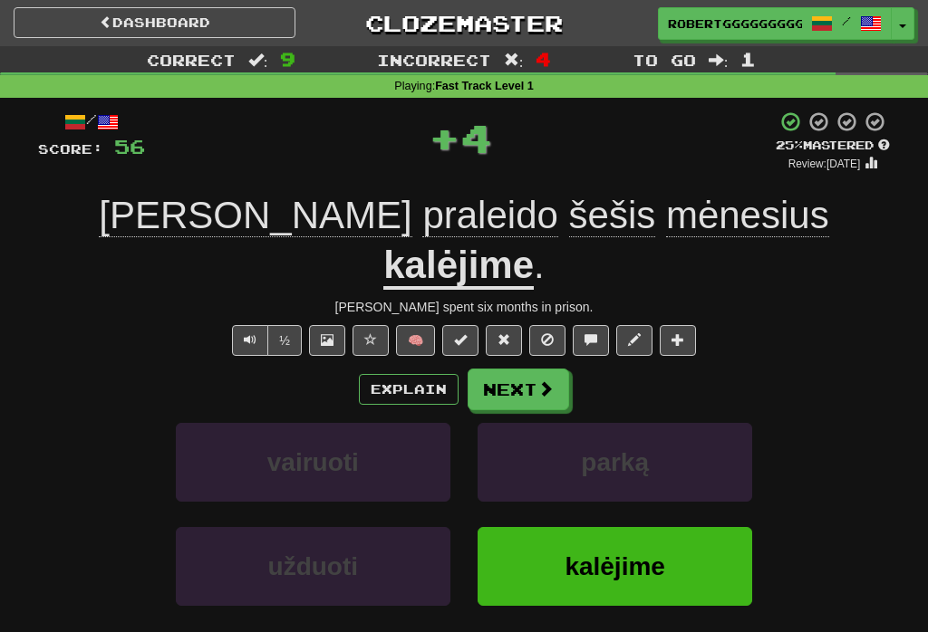
click at [550, 380] on span at bounding box center [545, 388] width 16 height 16
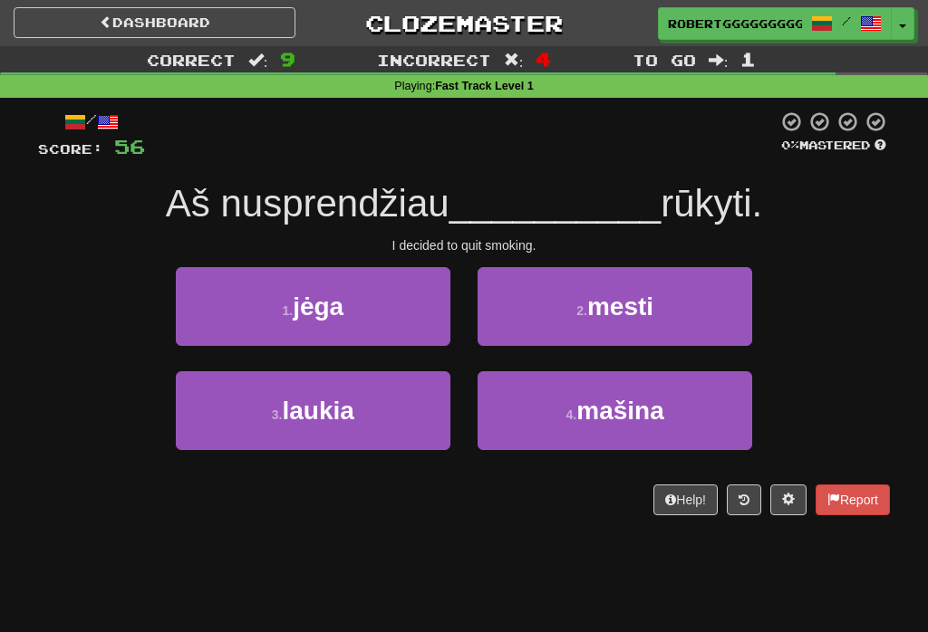
click at [543, 294] on button "2 . mesti" at bounding box center [614, 306] width 274 height 79
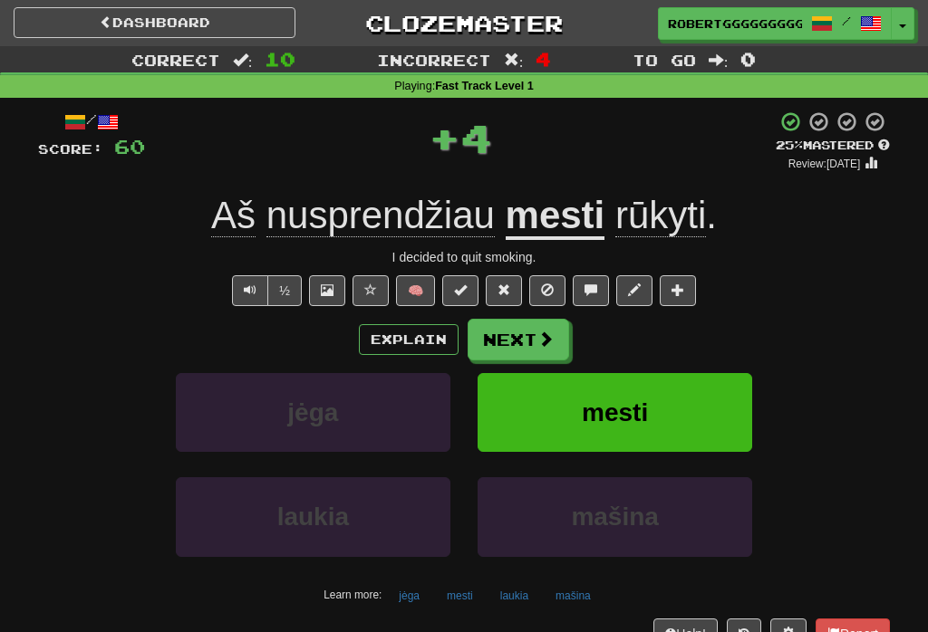
click at [516, 332] on button "Next" at bounding box center [517, 340] width 101 height 42
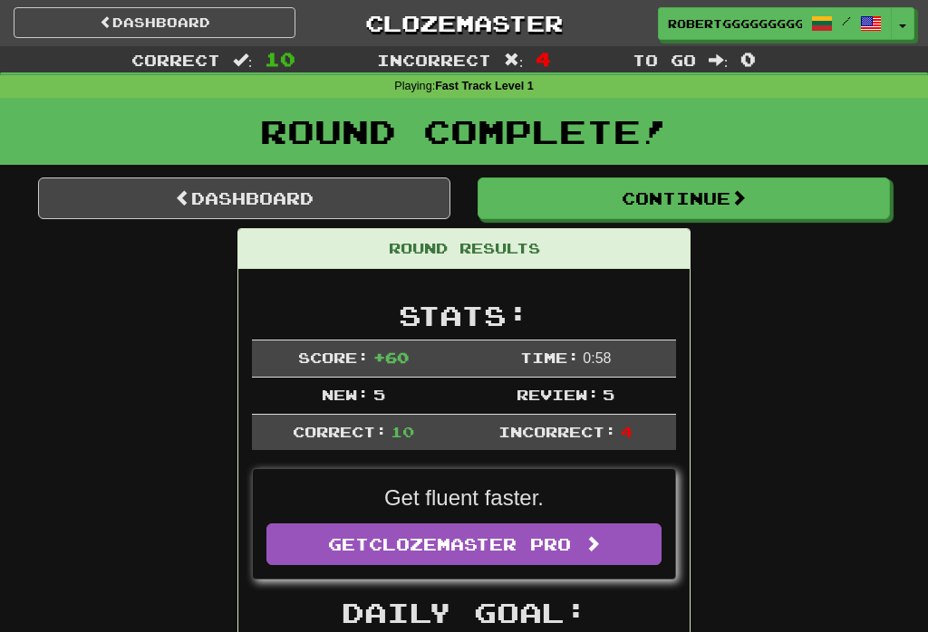
click at [424, 197] on link "Dashboard" at bounding box center [244, 199] width 412 height 42
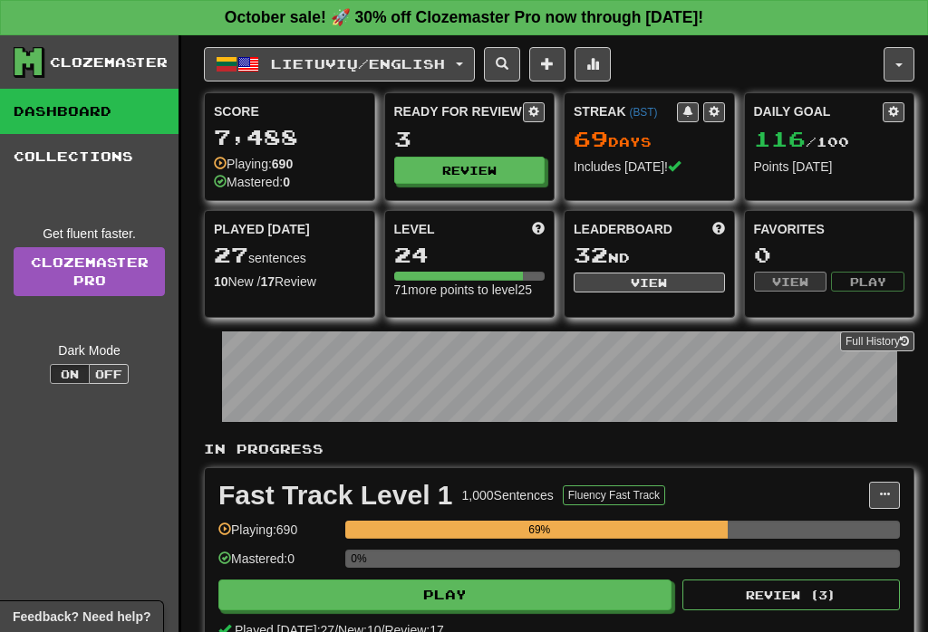
click at [812, 449] on p "In Progress" at bounding box center [559, 449] width 710 height 18
